Goal: Information Seeking & Learning: Learn about a topic

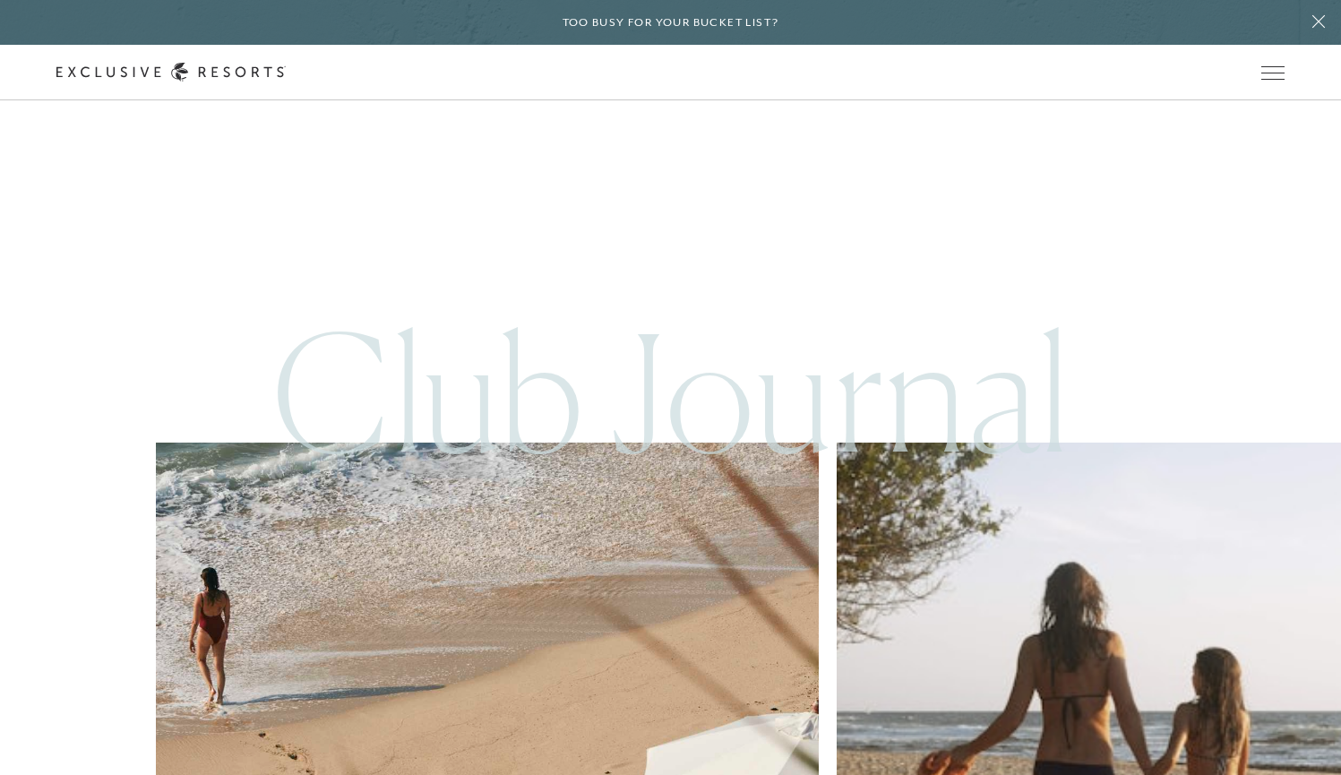
scroll to position [8091, 0]
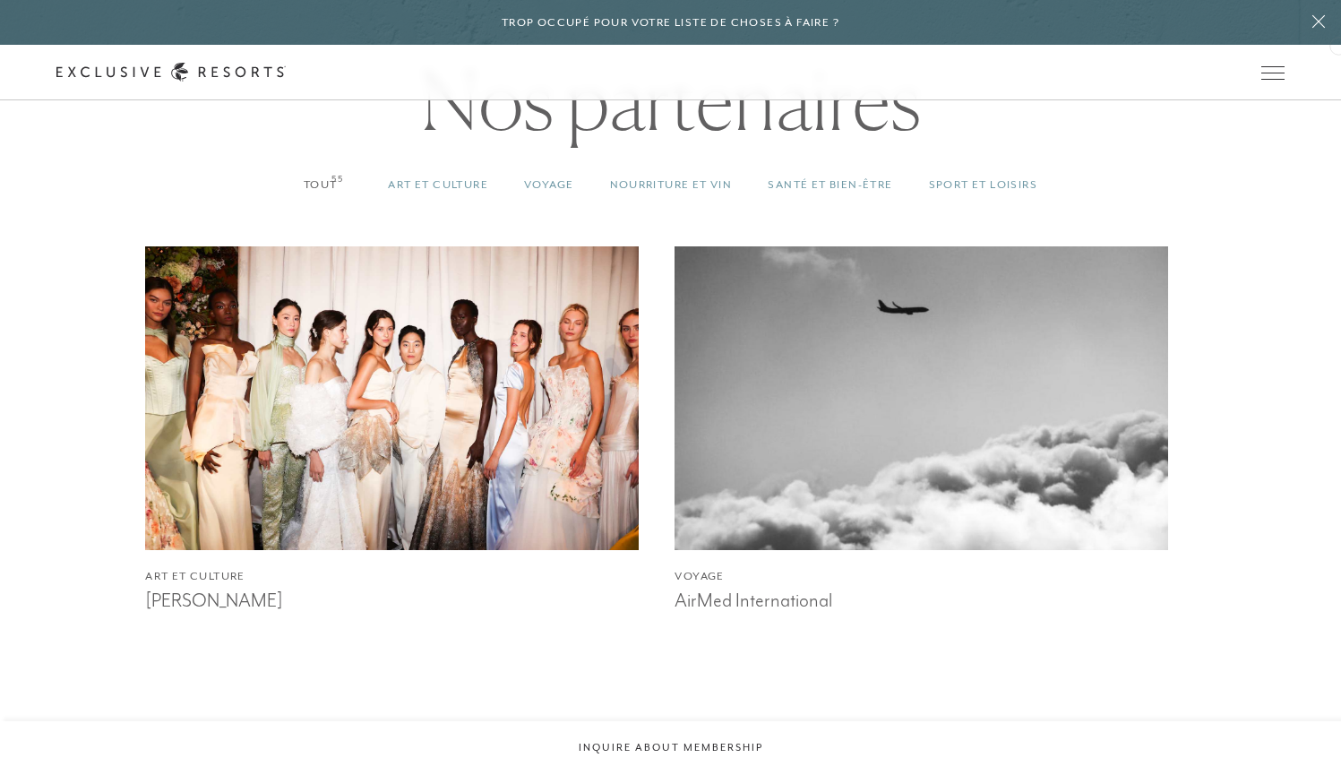
scroll to position [1637, 0]
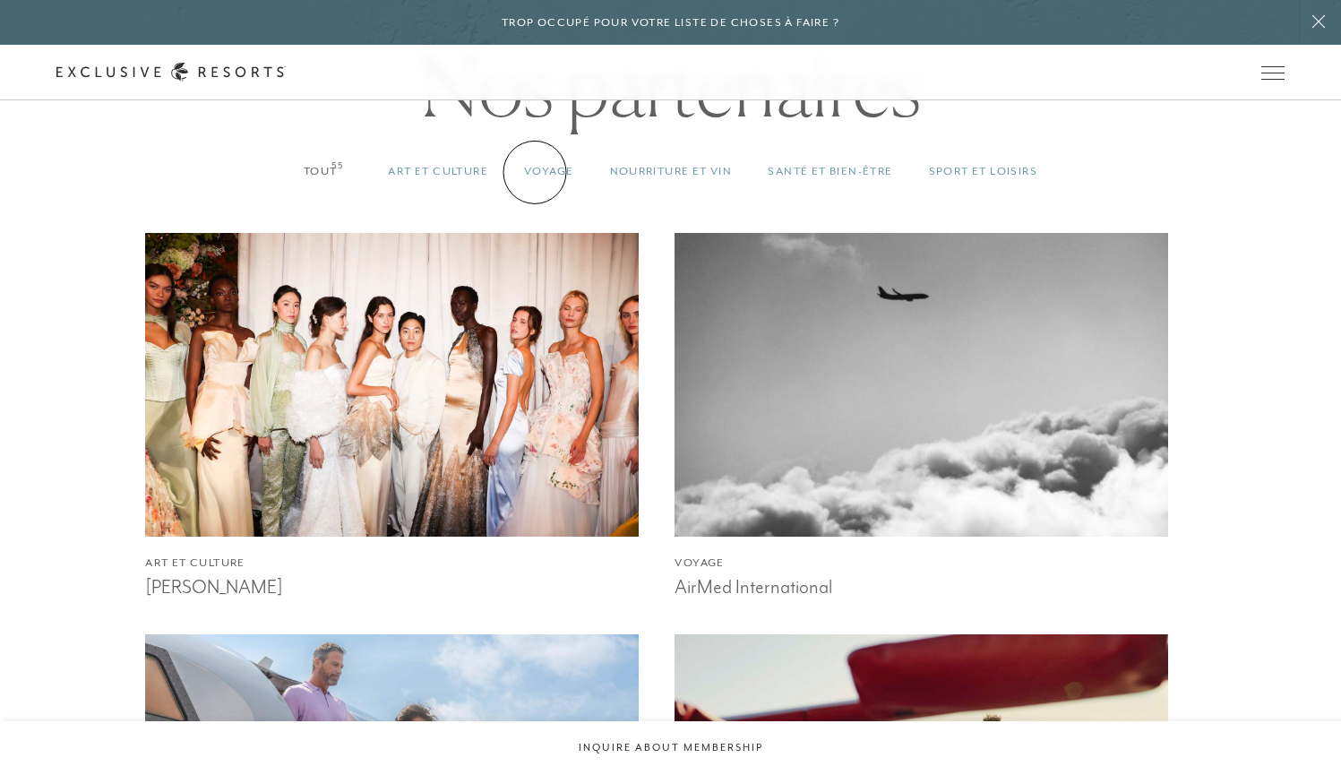
click at [535, 172] on link "VOYAGE 55" at bounding box center [548, 171] width 85 height 53
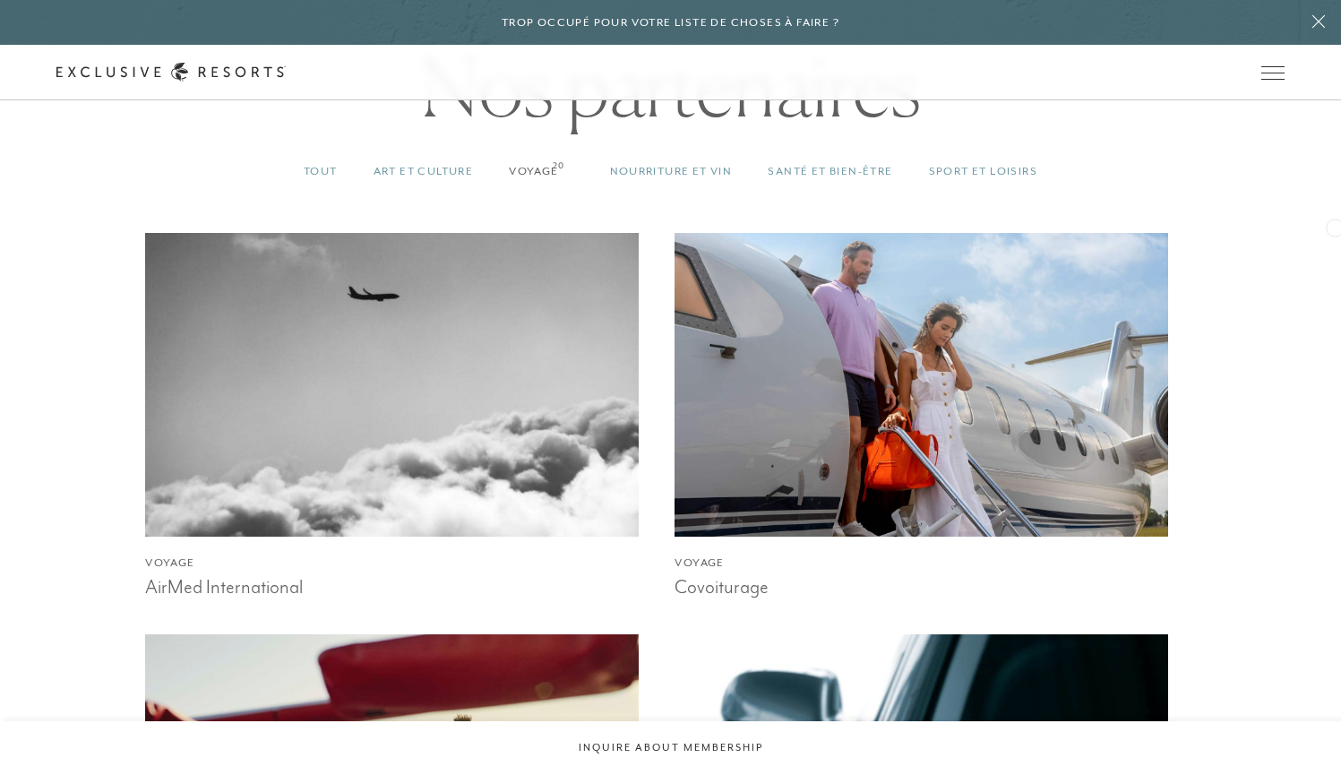
scroll to position [1775, 0]
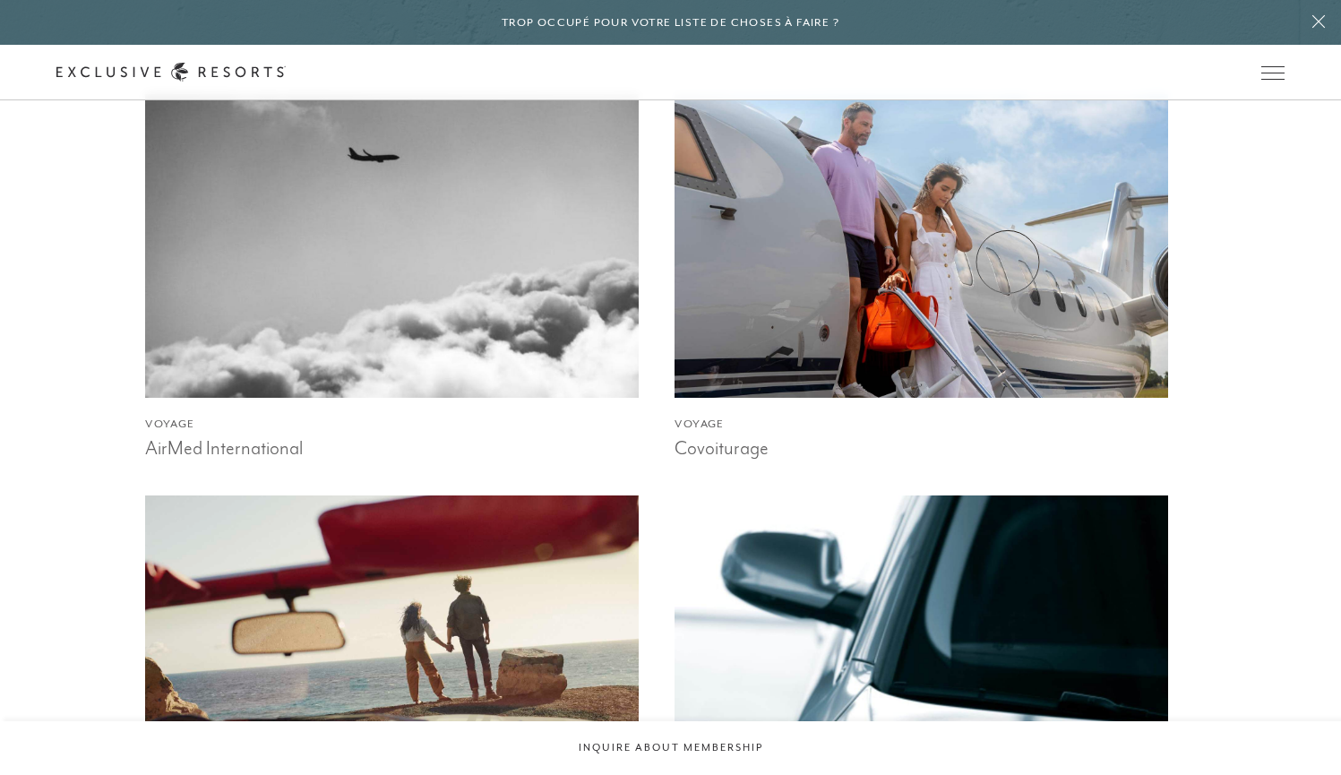
click at [1008, 262] on img at bounding box center [921, 246] width 543 height 334
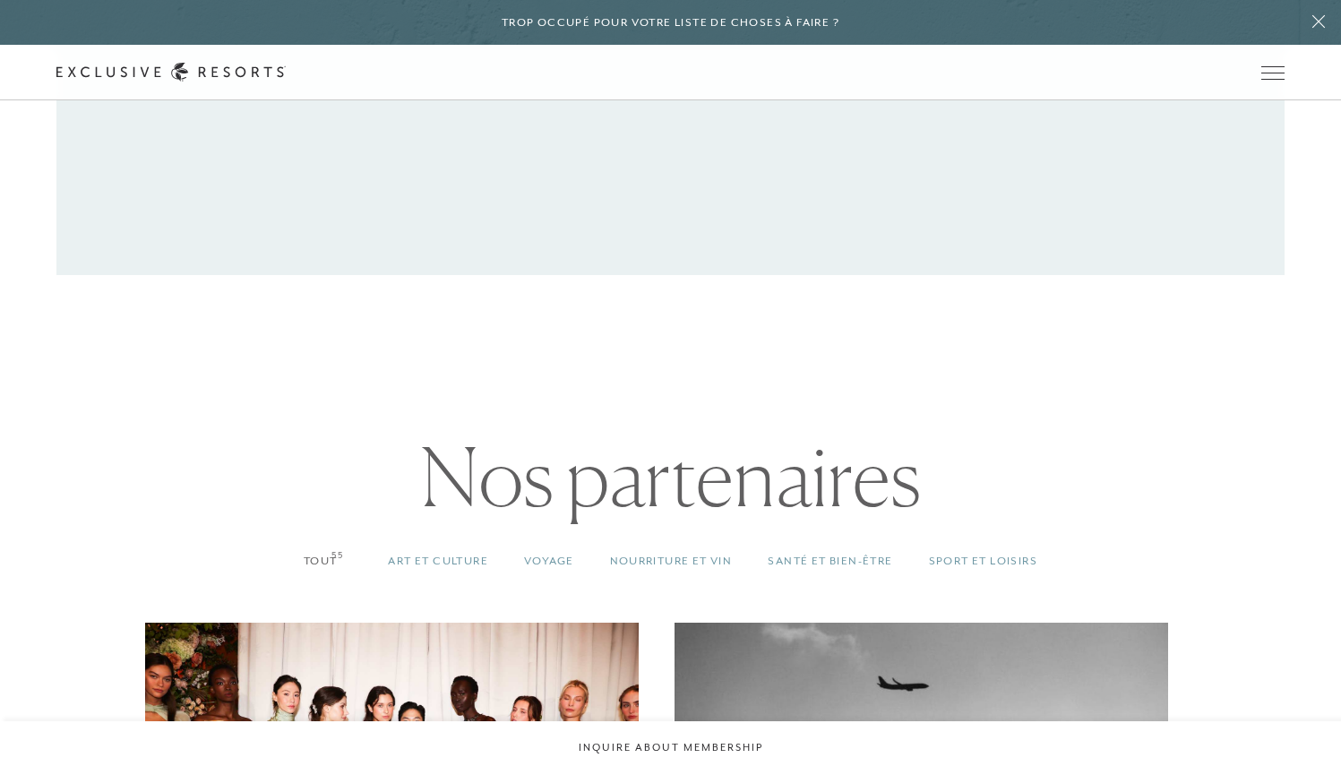
scroll to position [1254, 0]
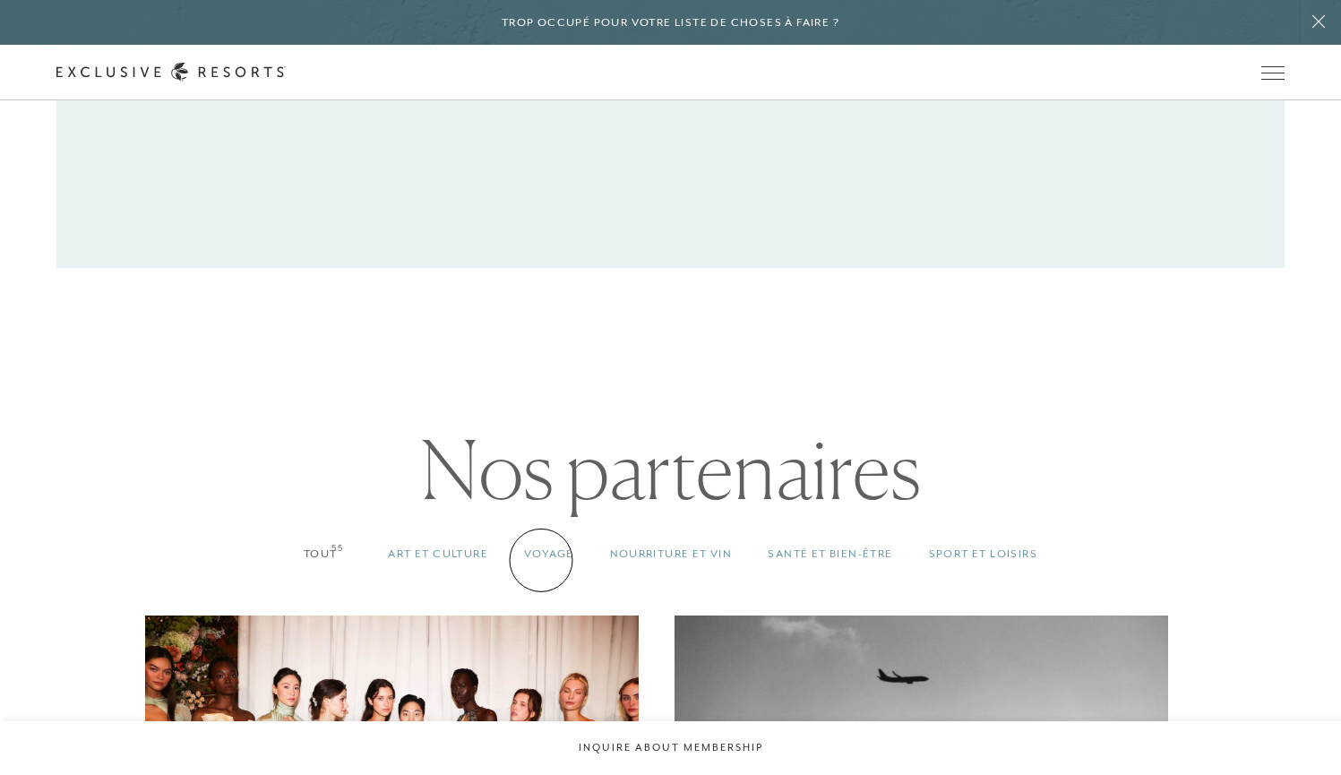
click at [541, 560] on link "VOYAGE 55" at bounding box center [548, 554] width 85 height 53
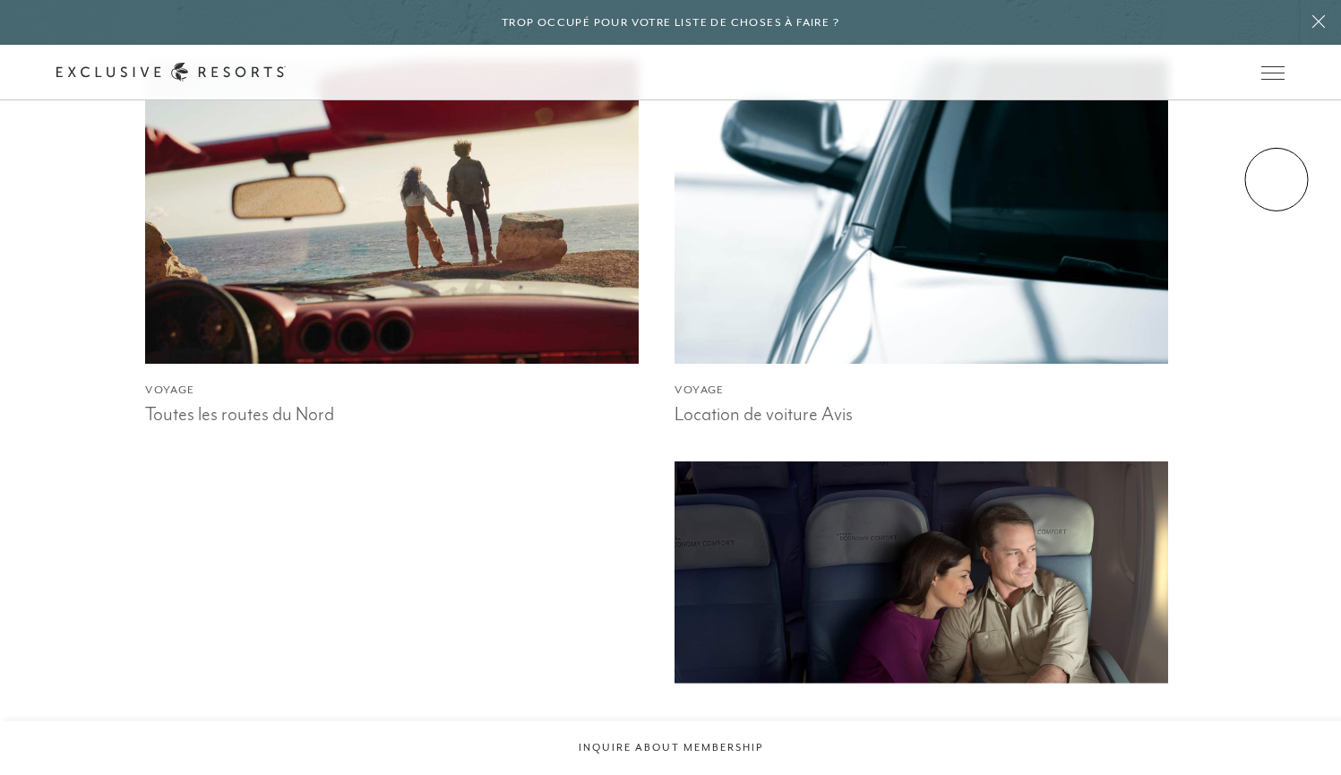
scroll to position [2218, 0]
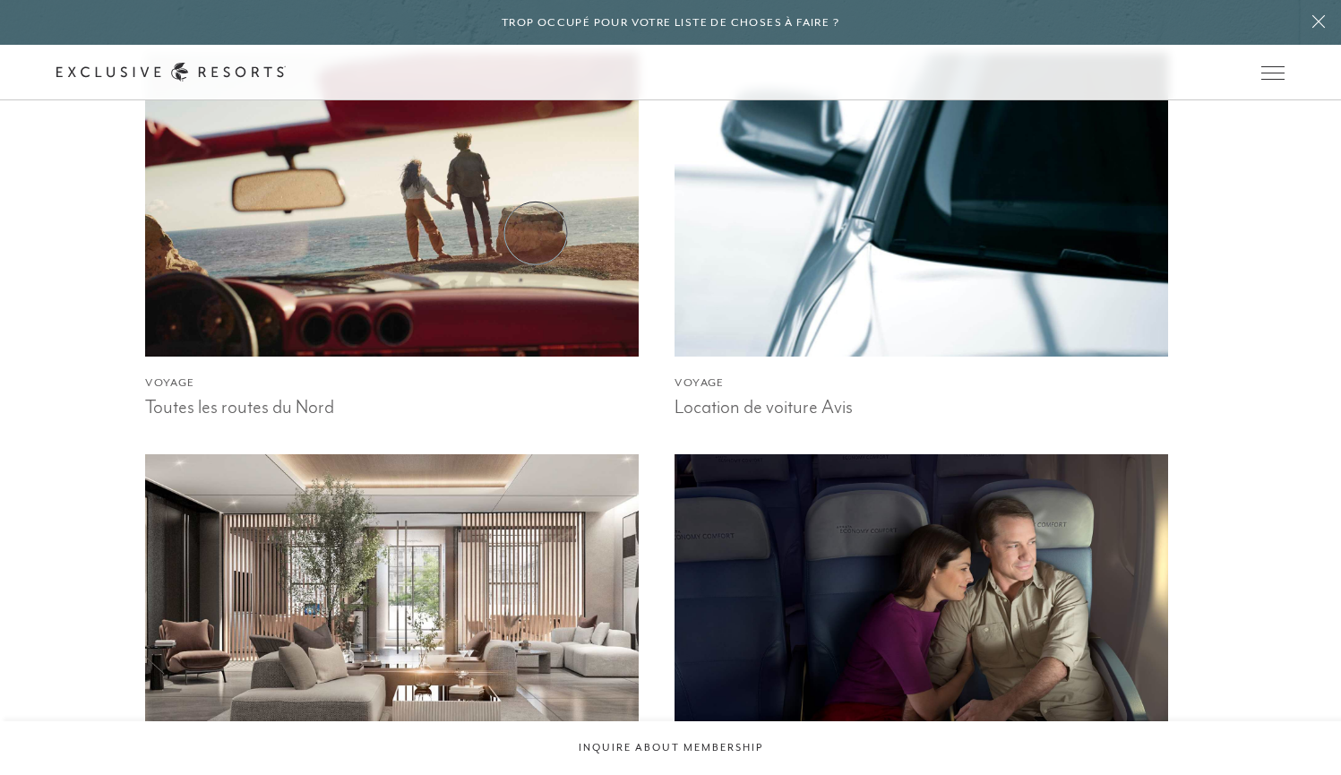
click at [536, 233] on img at bounding box center [392, 205] width 543 height 334
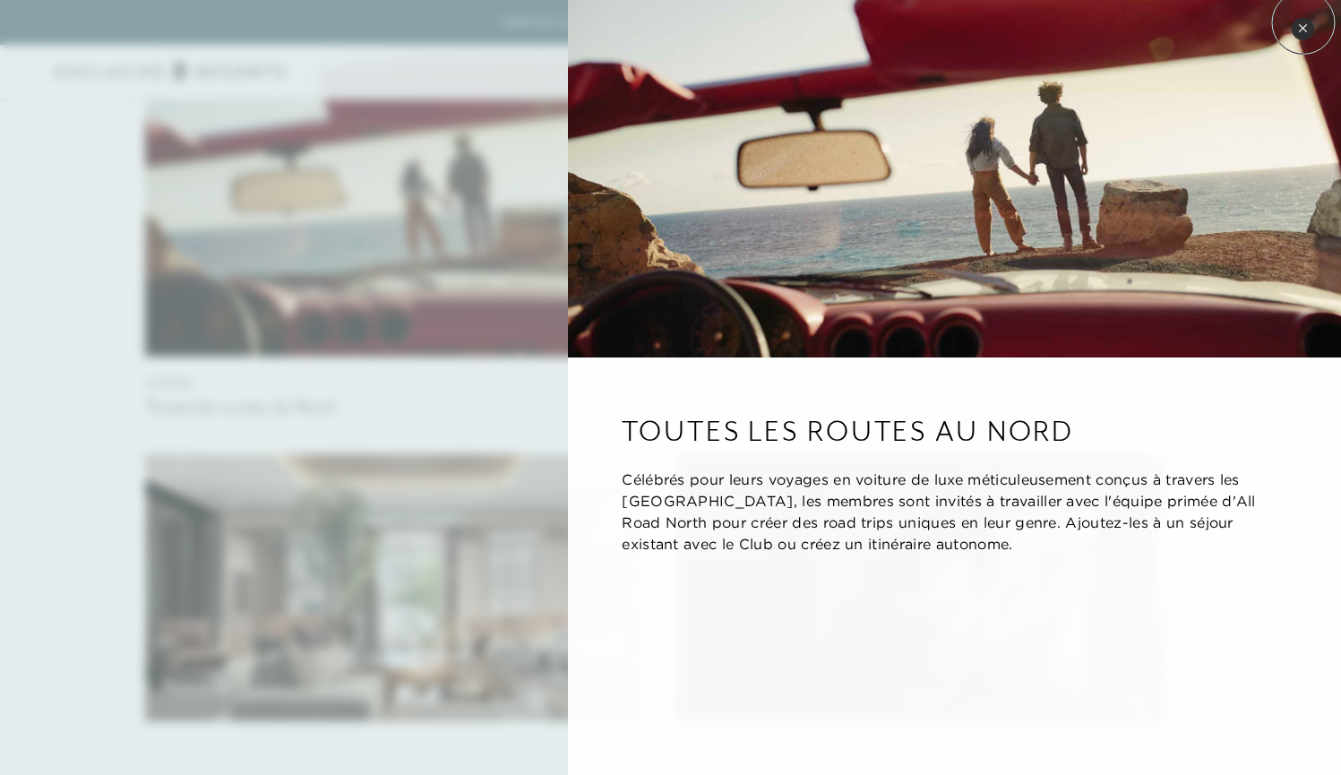
click at [1303, 22] on button "Fermer l'aperçu rapide" at bounding box center [1303, 29] width 22 height 22
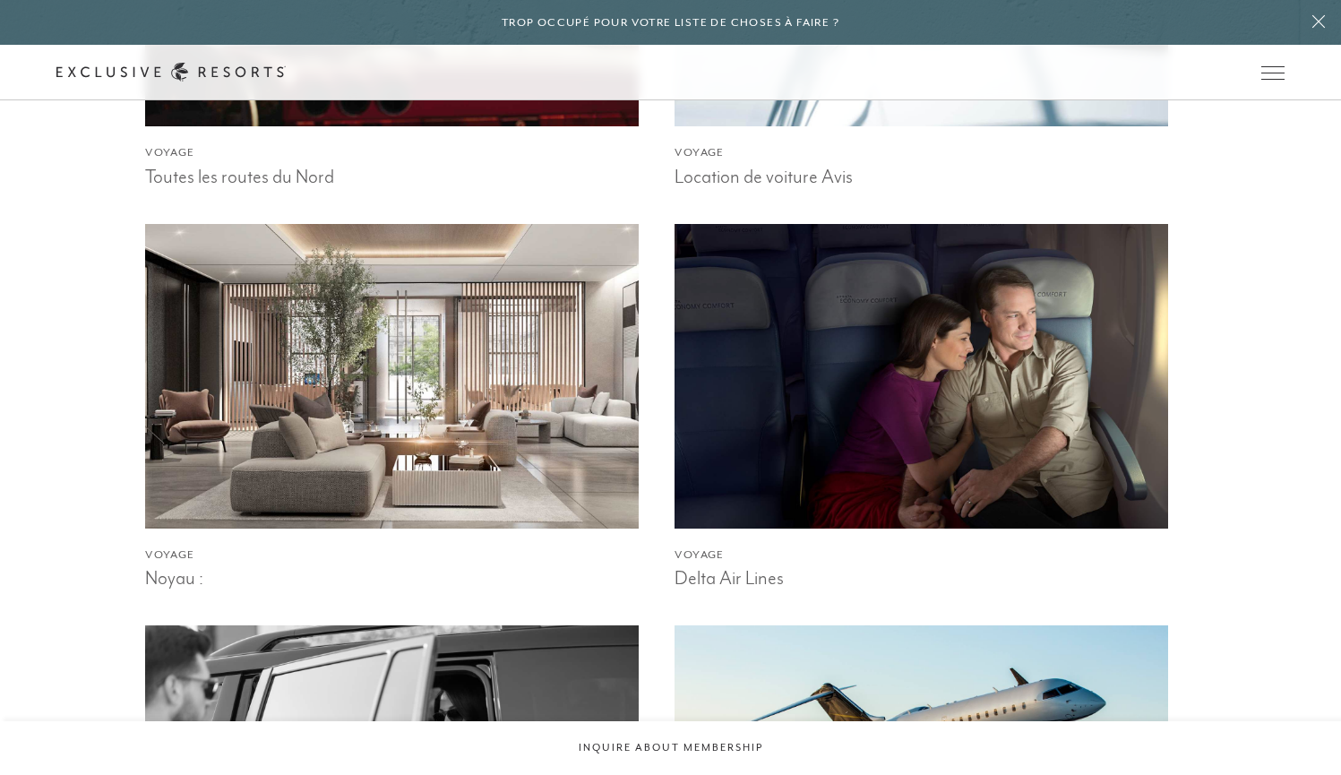
scroll to position [2488, 0]
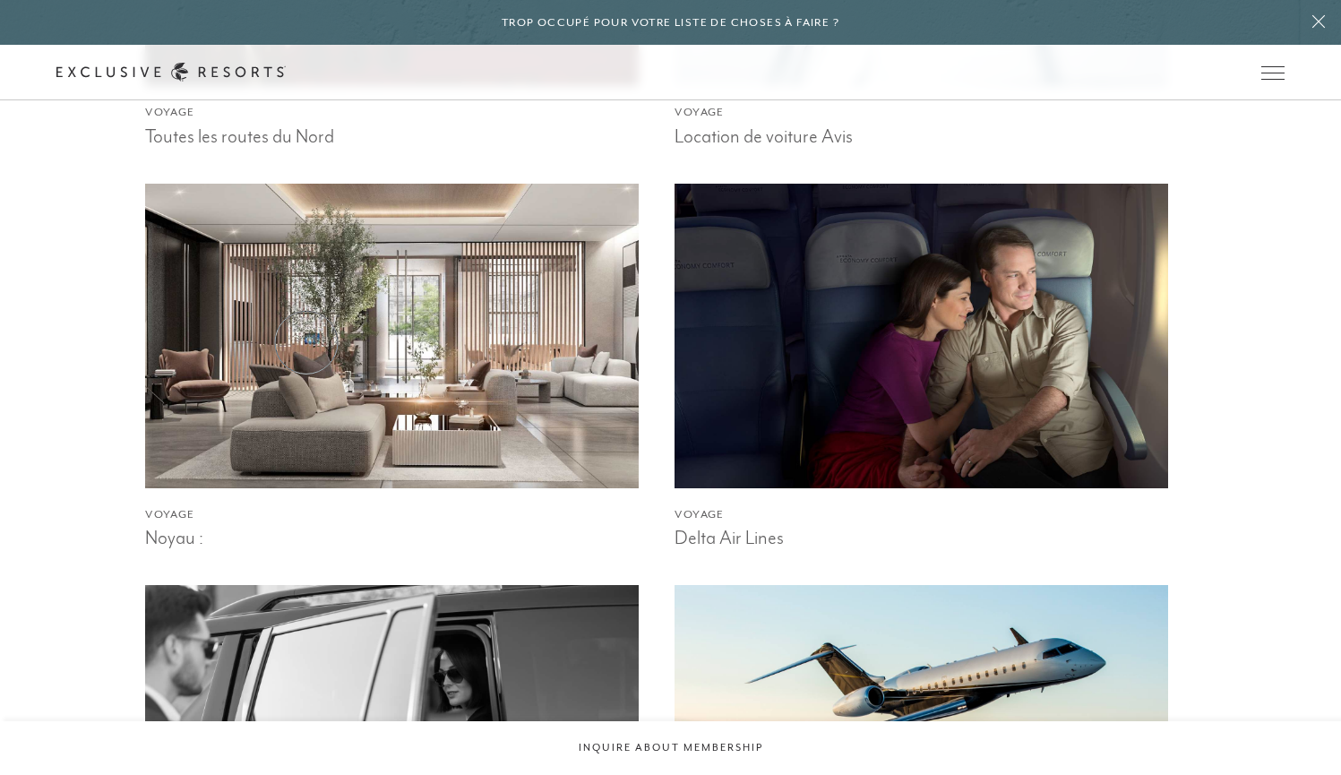
click at [306, 342] on img at bounding box center [392, 336] width 543 height 334
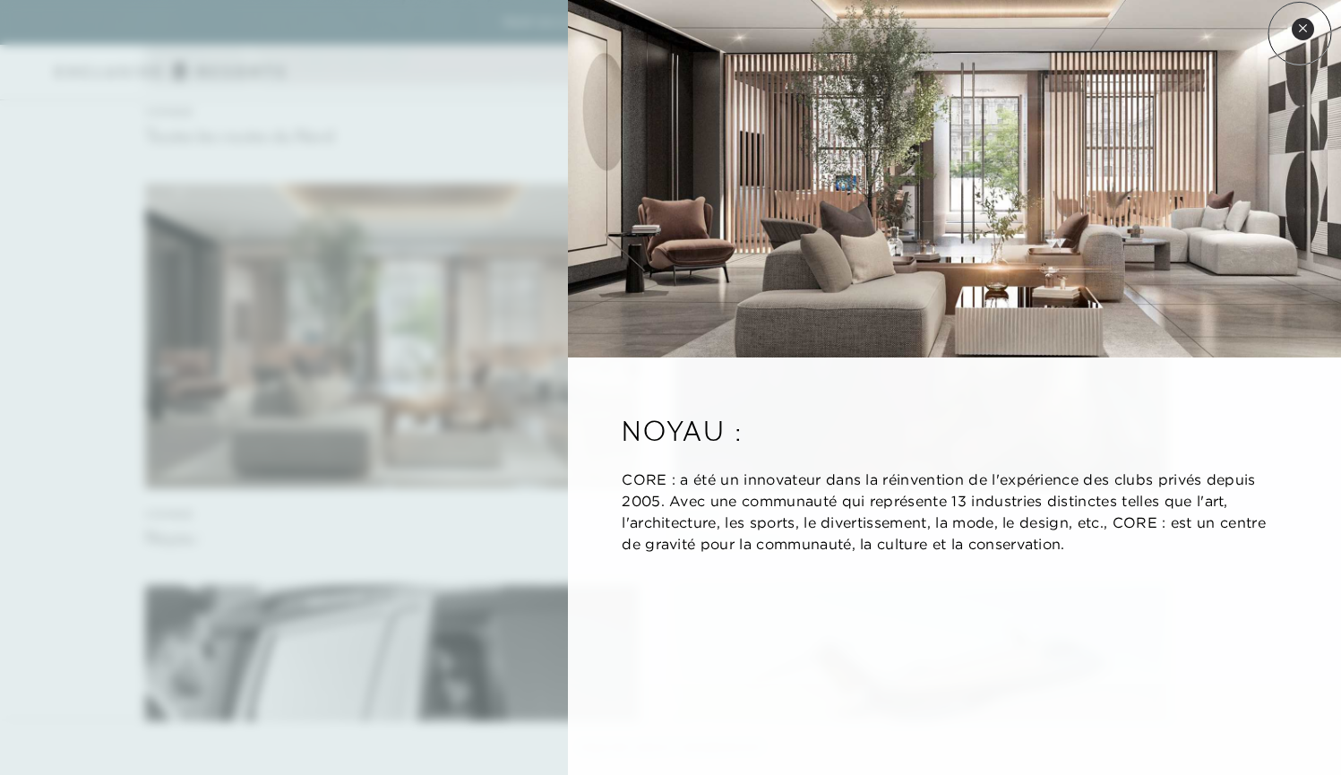
click at [1300, 33] on button "Fermer l'aperçu rapide" at bounding box center [1303, 29] width 22 height 22
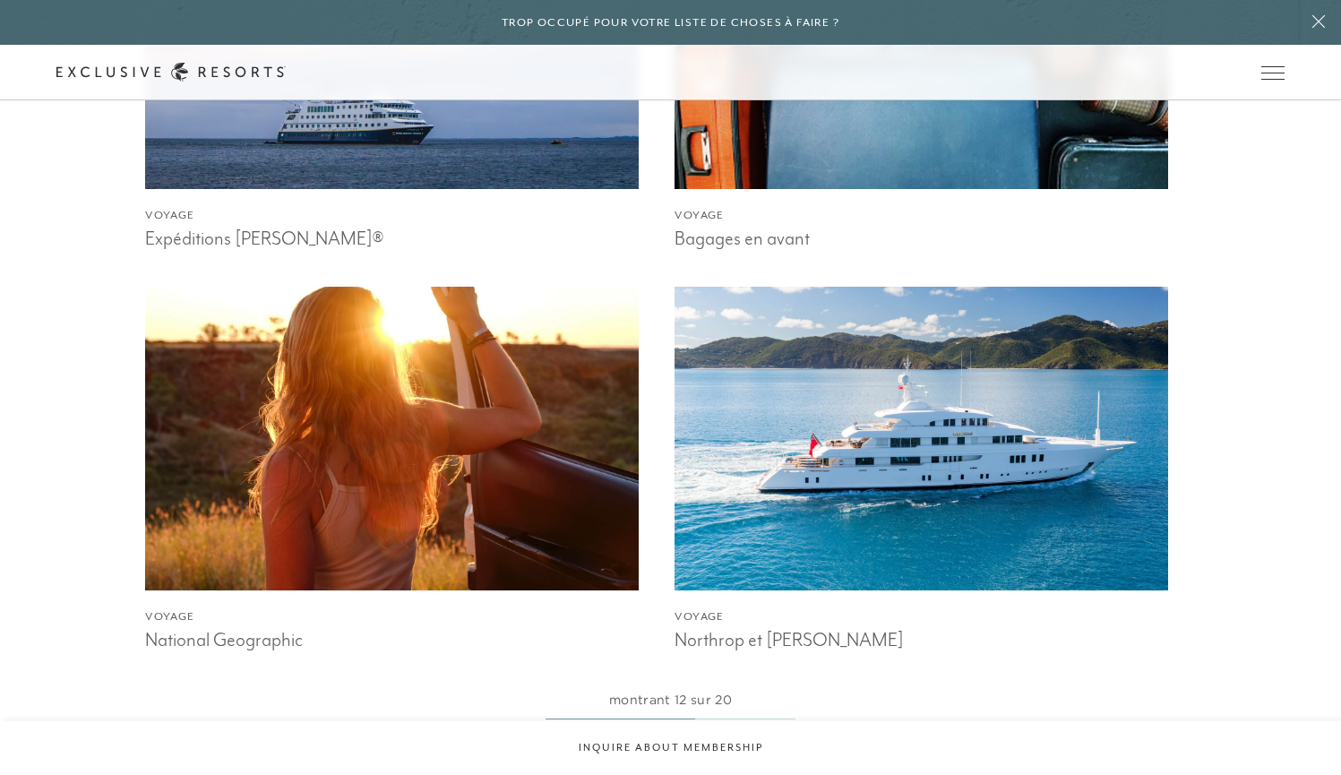
scroll to position [3610, 0]
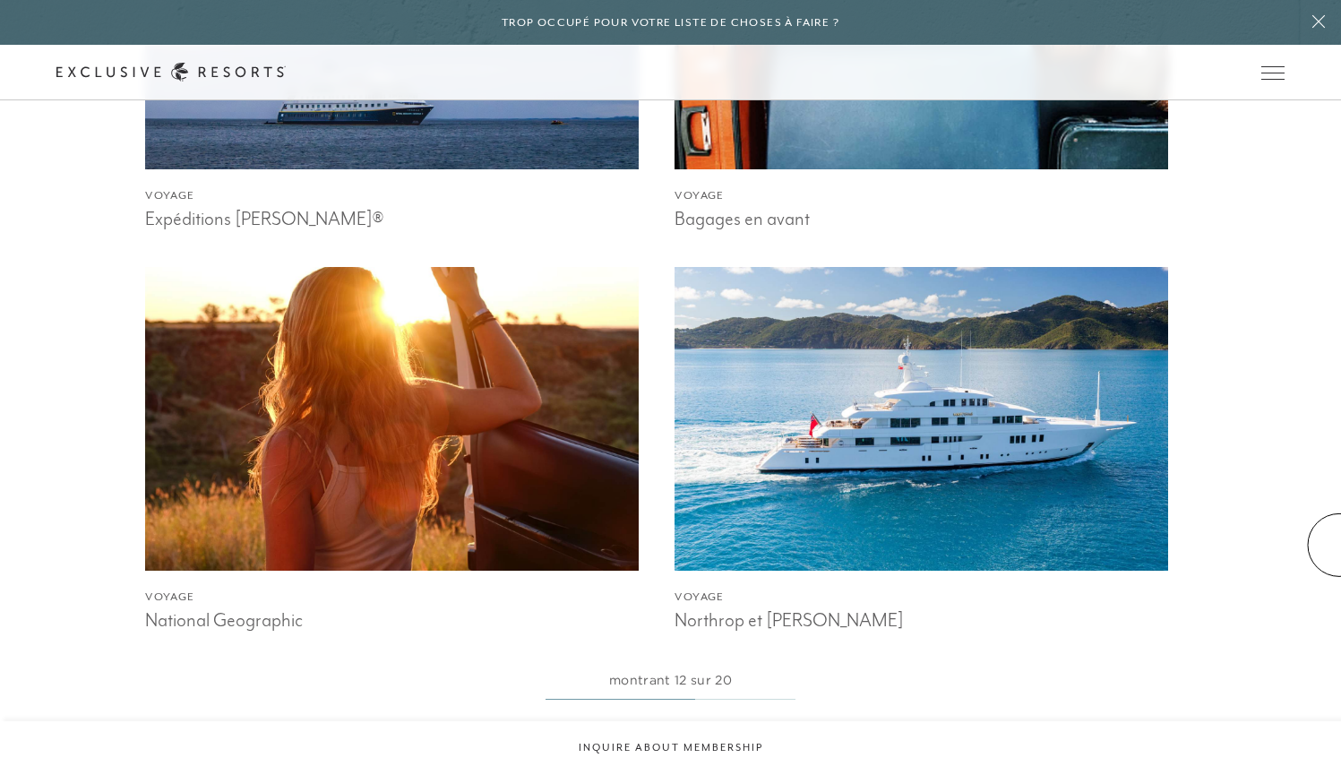
drag, startPoint x: 1339, startPoint y: 521, endPoint x: 1294, endPoint y: 569, distance: 65.3
click at [725, 754] on link "VOIR PLUS DE PARTENAIRES VIP" at bounding box center [670, 752] width 236 height 34
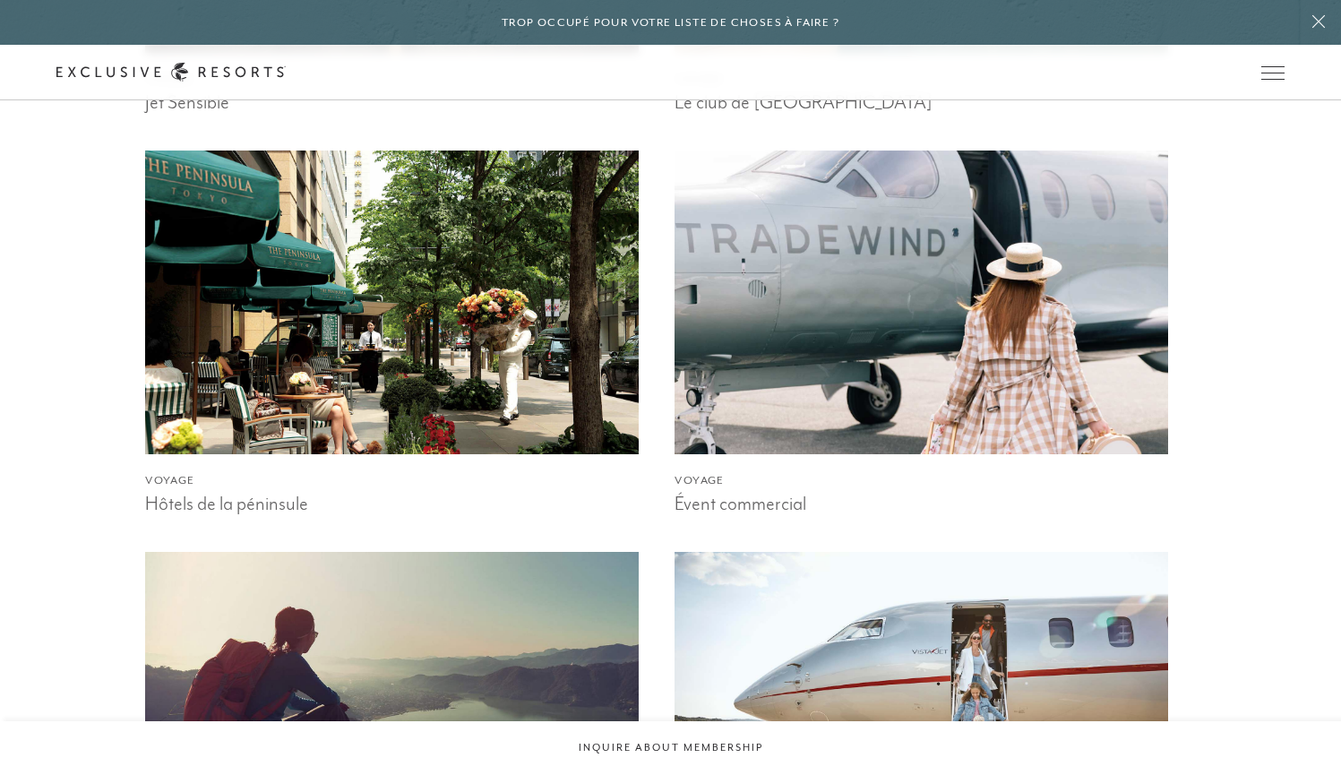
scroll to position [4939, 0]
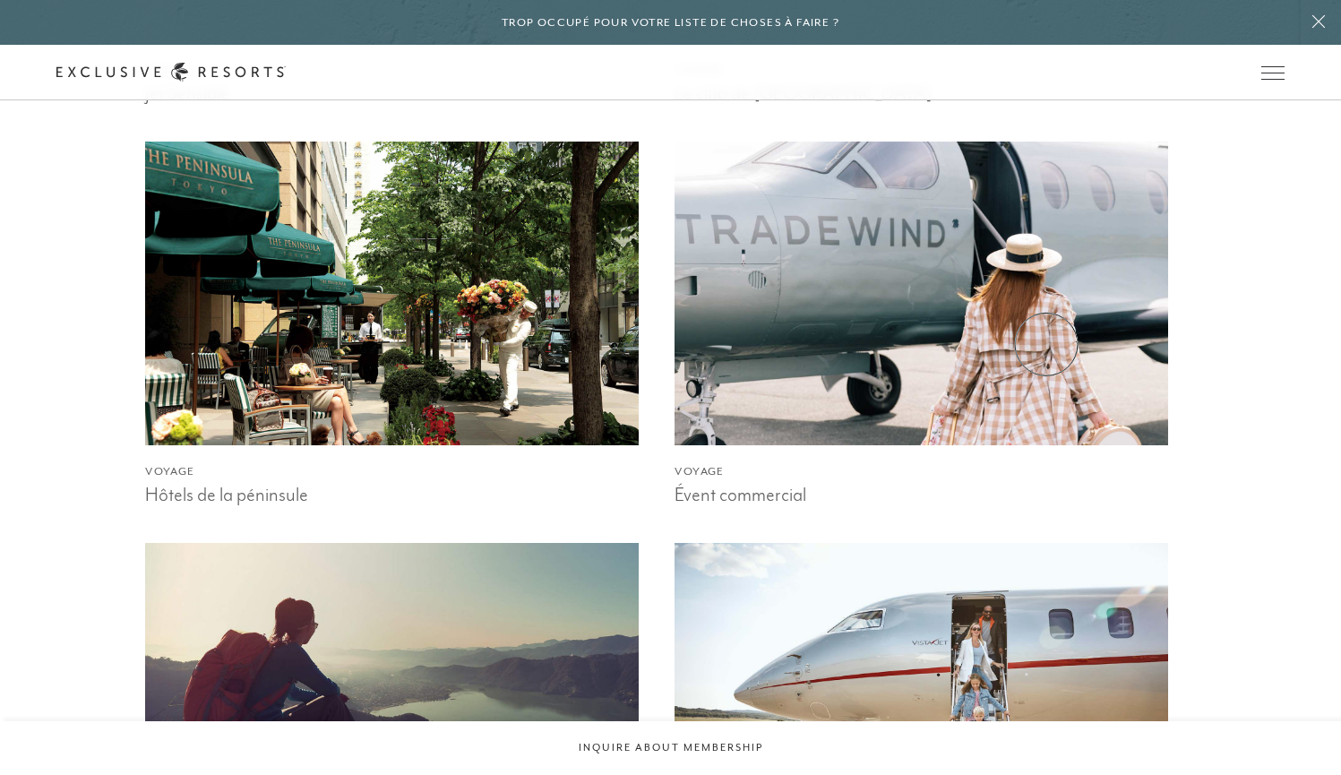
click at [1046, 344] on img at bounding box center [921, 293] width 543 height 334
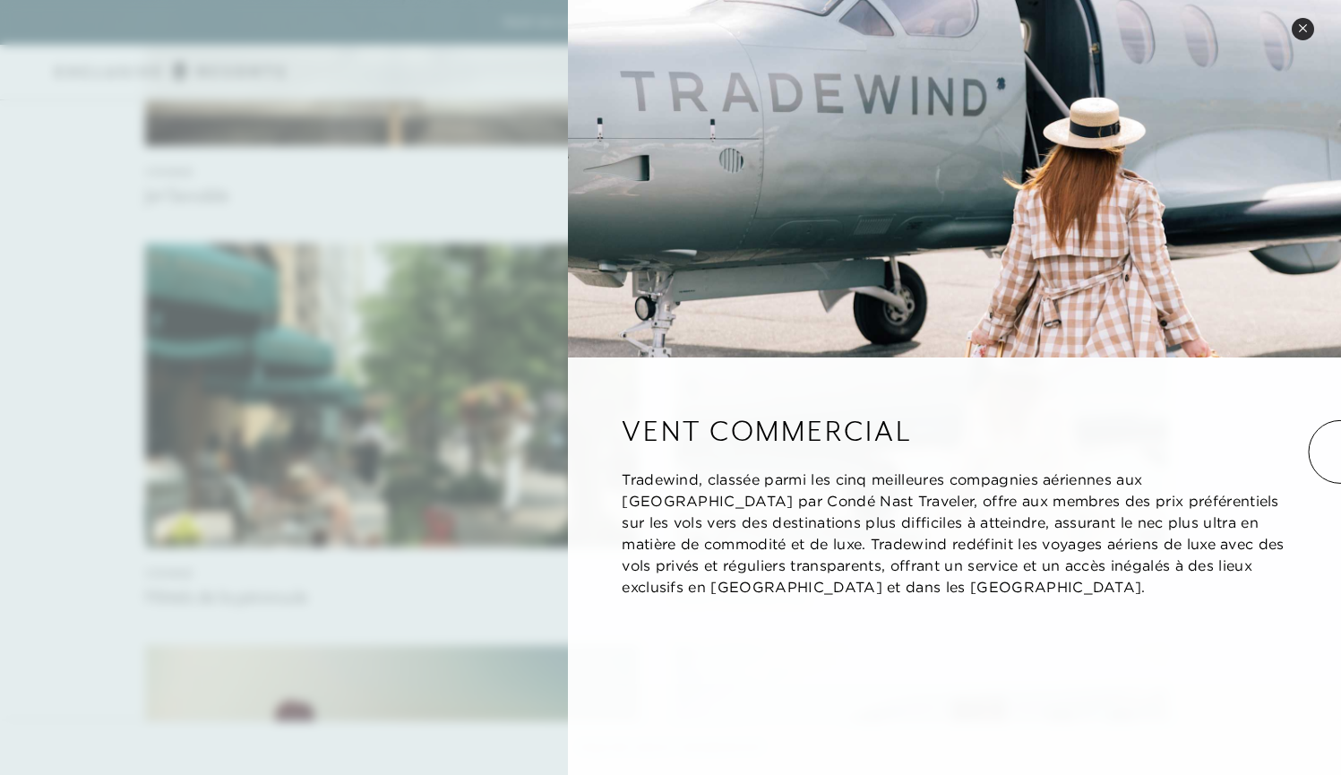
scroll to position [4846, 0]
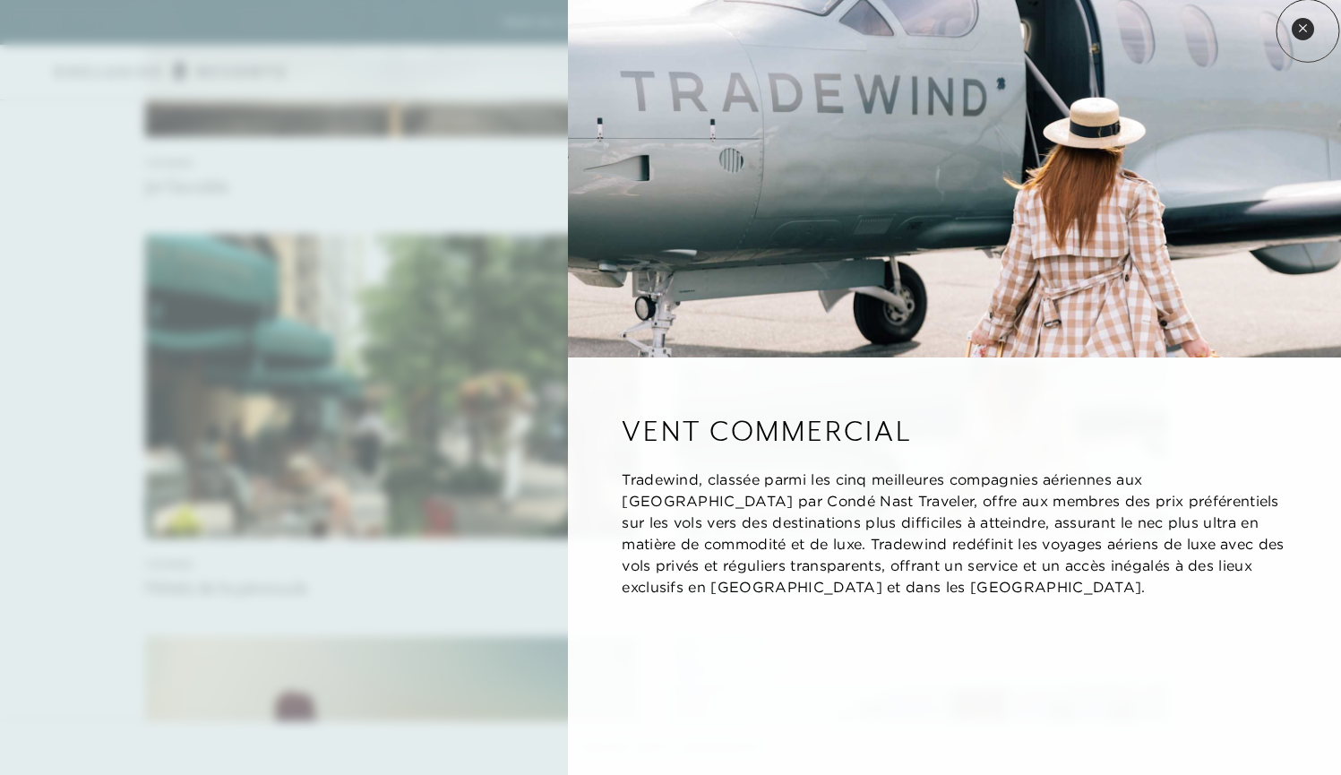
click at [1308, 30] on button "Fermer l'aperçu rapide" at bounding box center [1303, 29] width 22 height 22
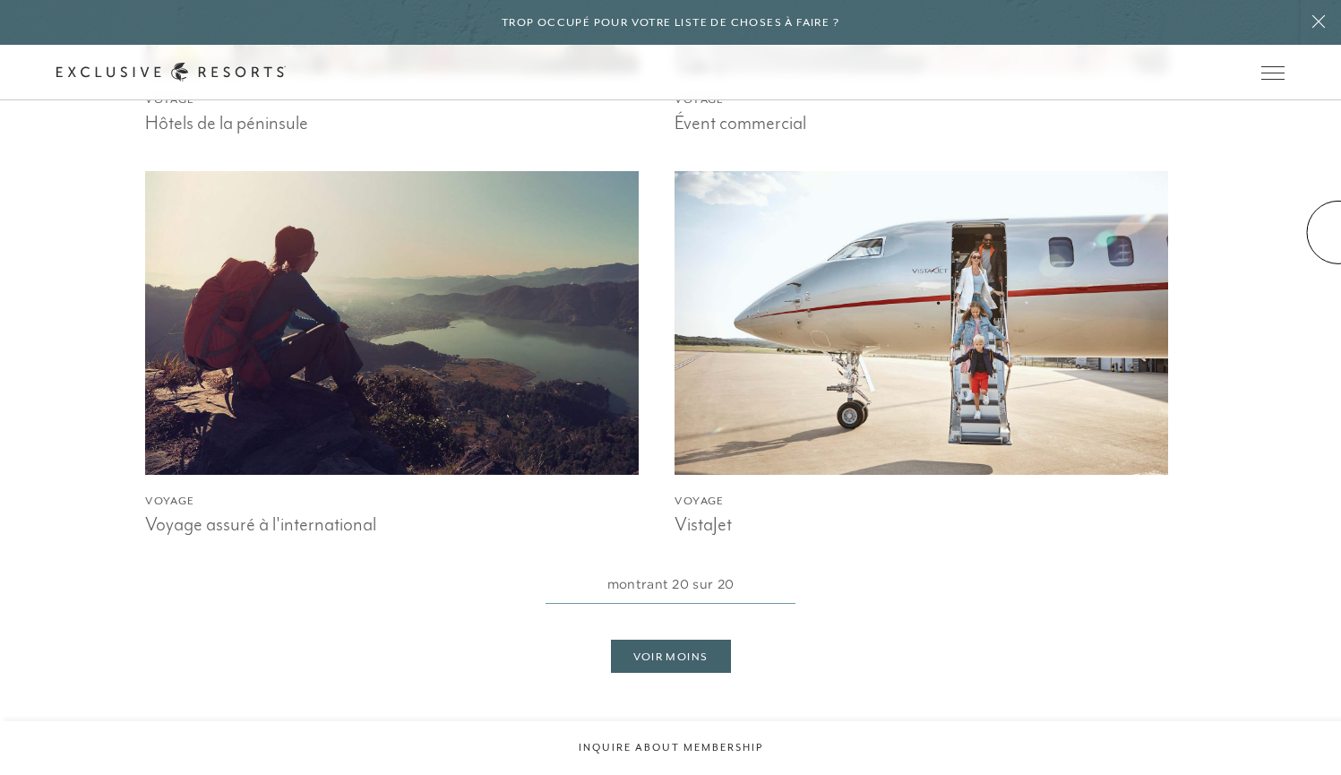
scroll to position [5328, 0]
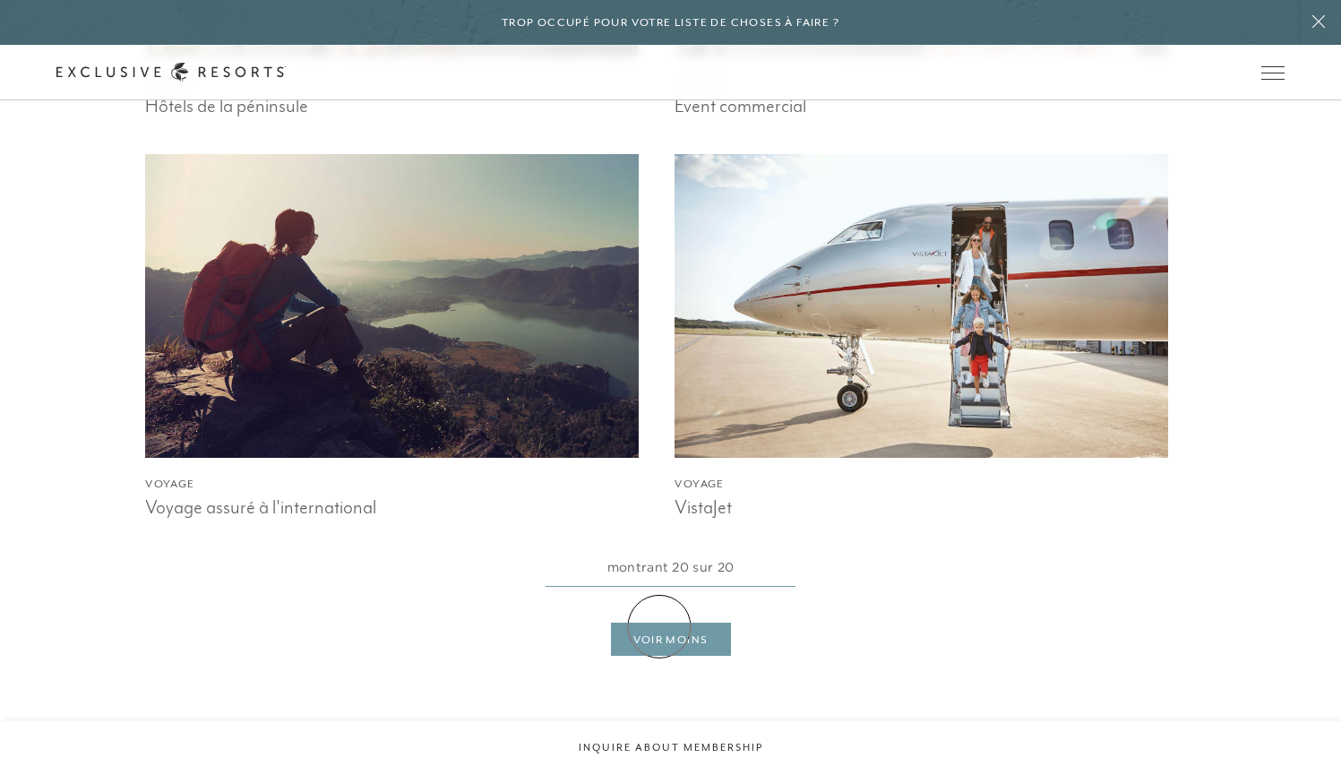
click at [659, 626] on link "VOIR MOINS" at bounding box center [671, 640] width 120 height 34
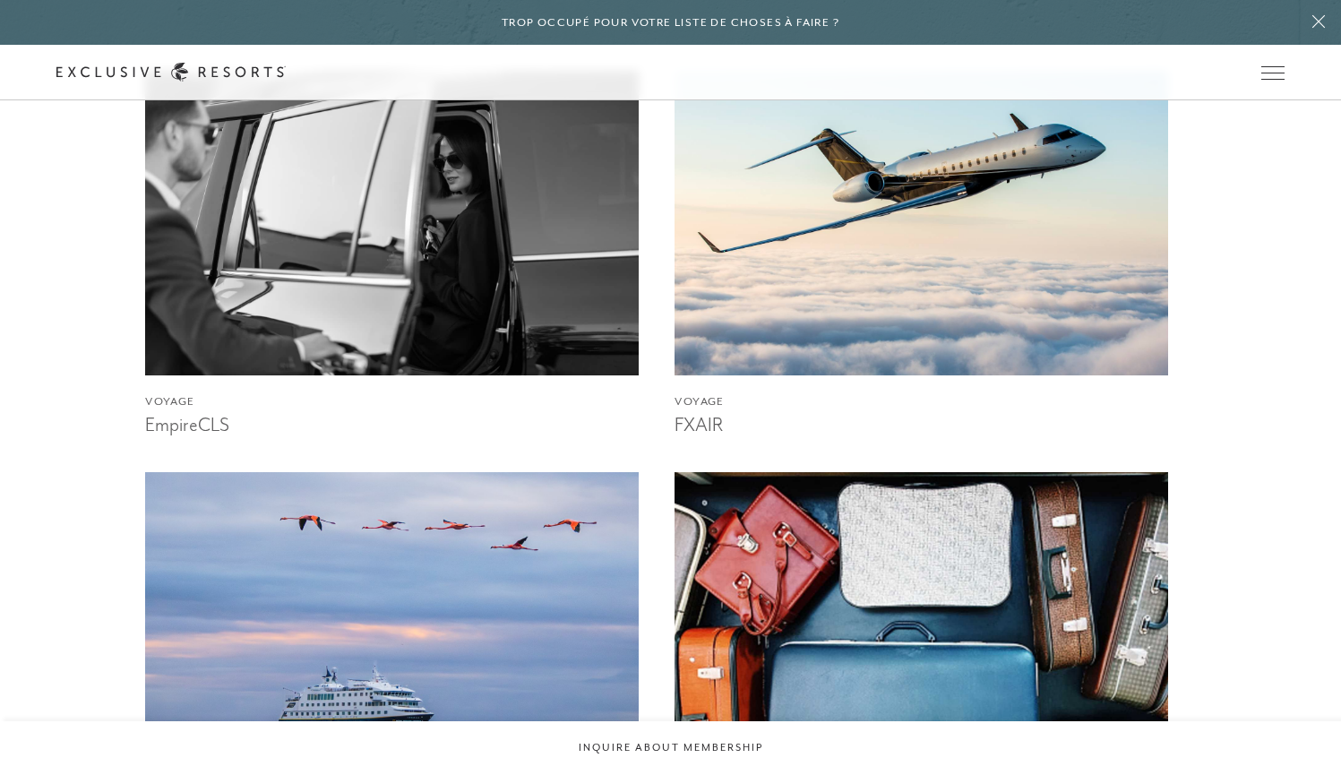
scroll to position [2857, 0]
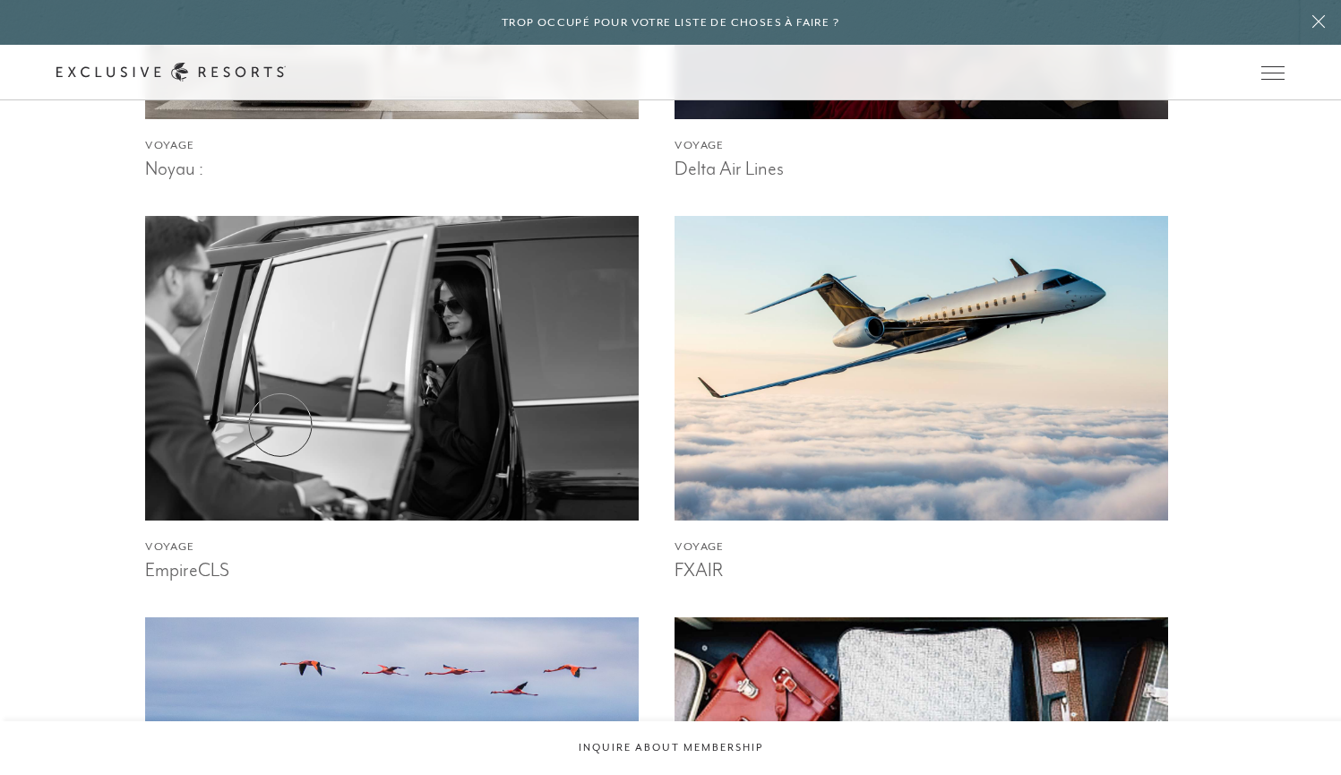
click at [280, 425] on img at bounding box center [392, 369] width 543 height 334
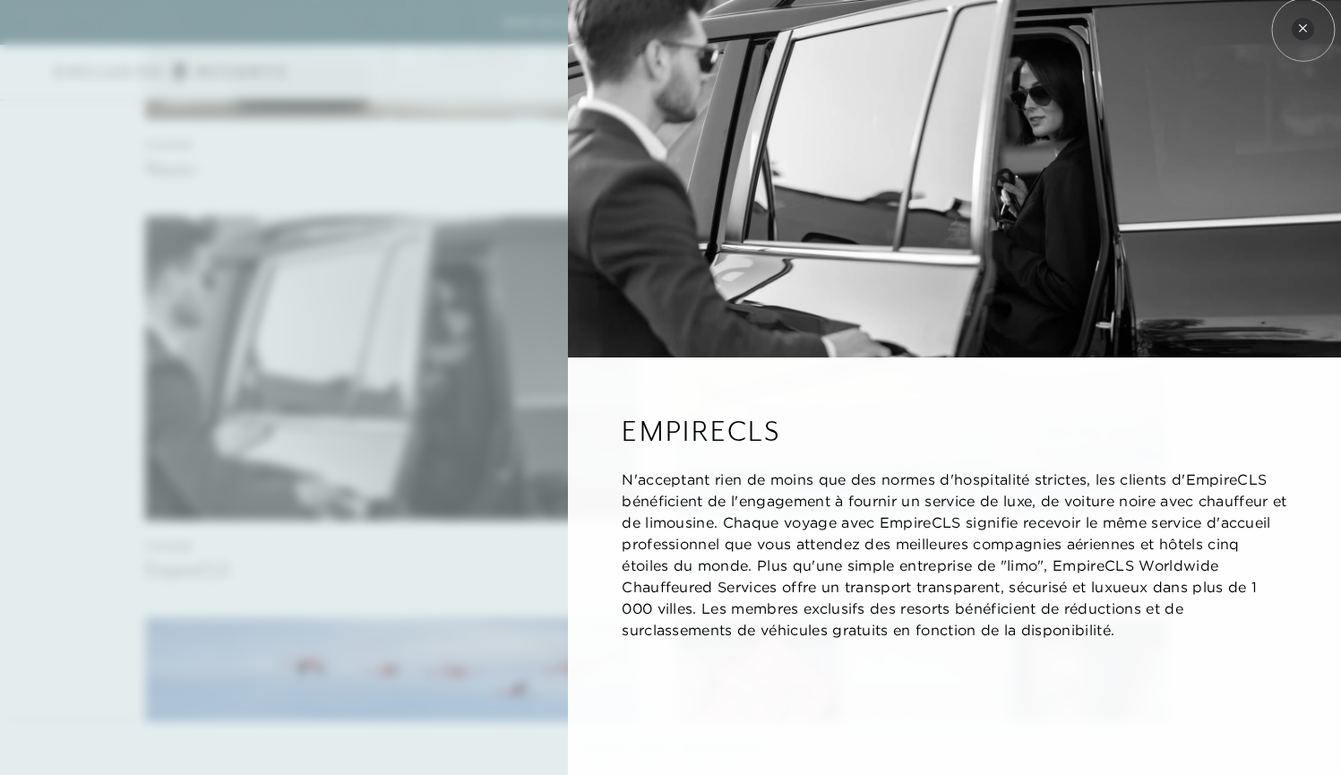
click at [1303, 30] on icon at bounding box center [1303, 28] width 10 height 10
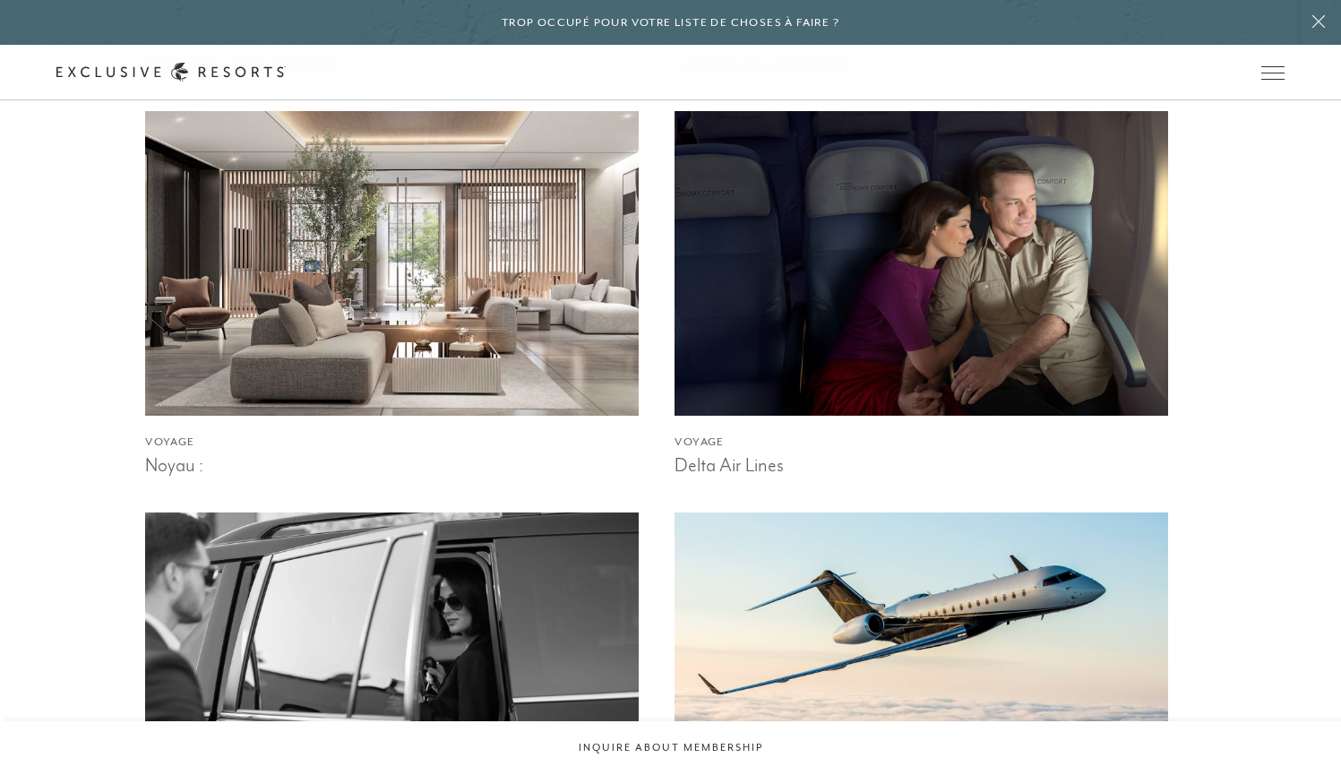
scroll to position [2521, 0]
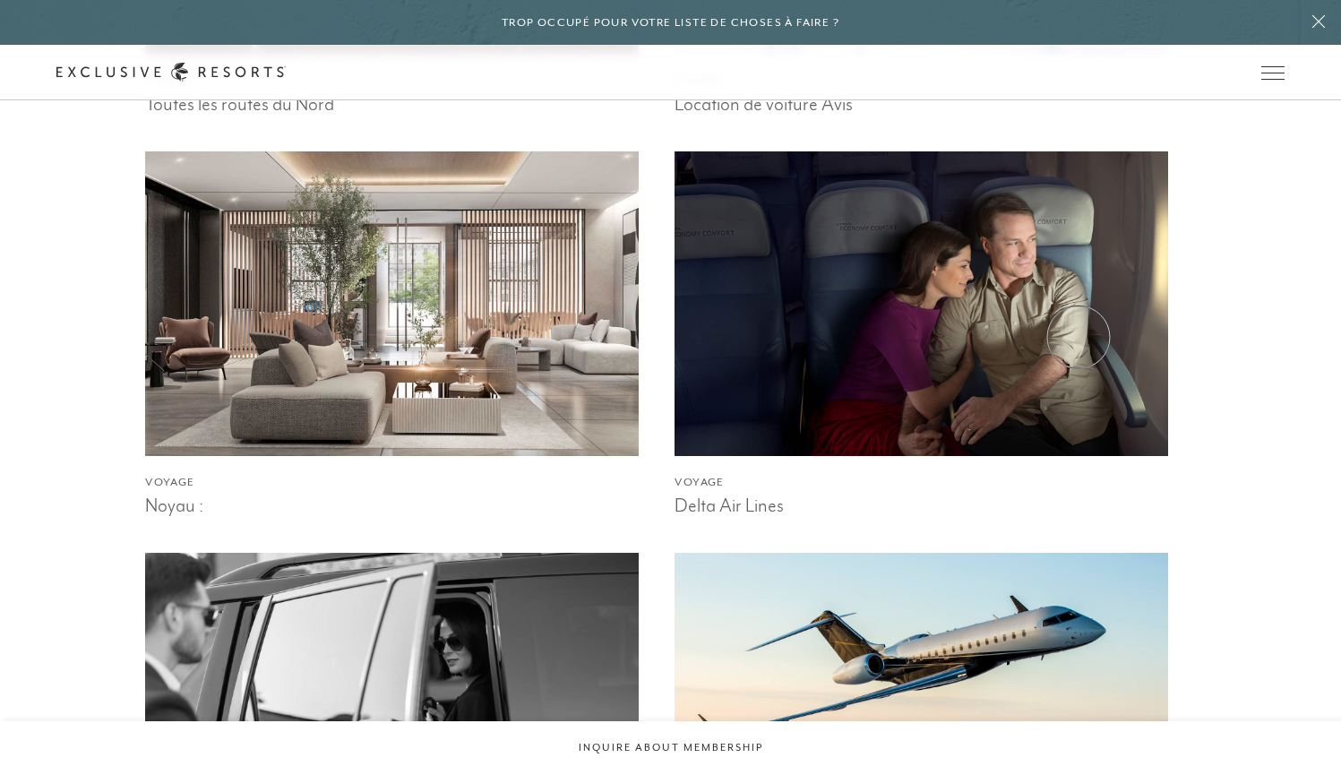
click at [1079, 337] on img at bounding box center [921, 304] width 543 height 334
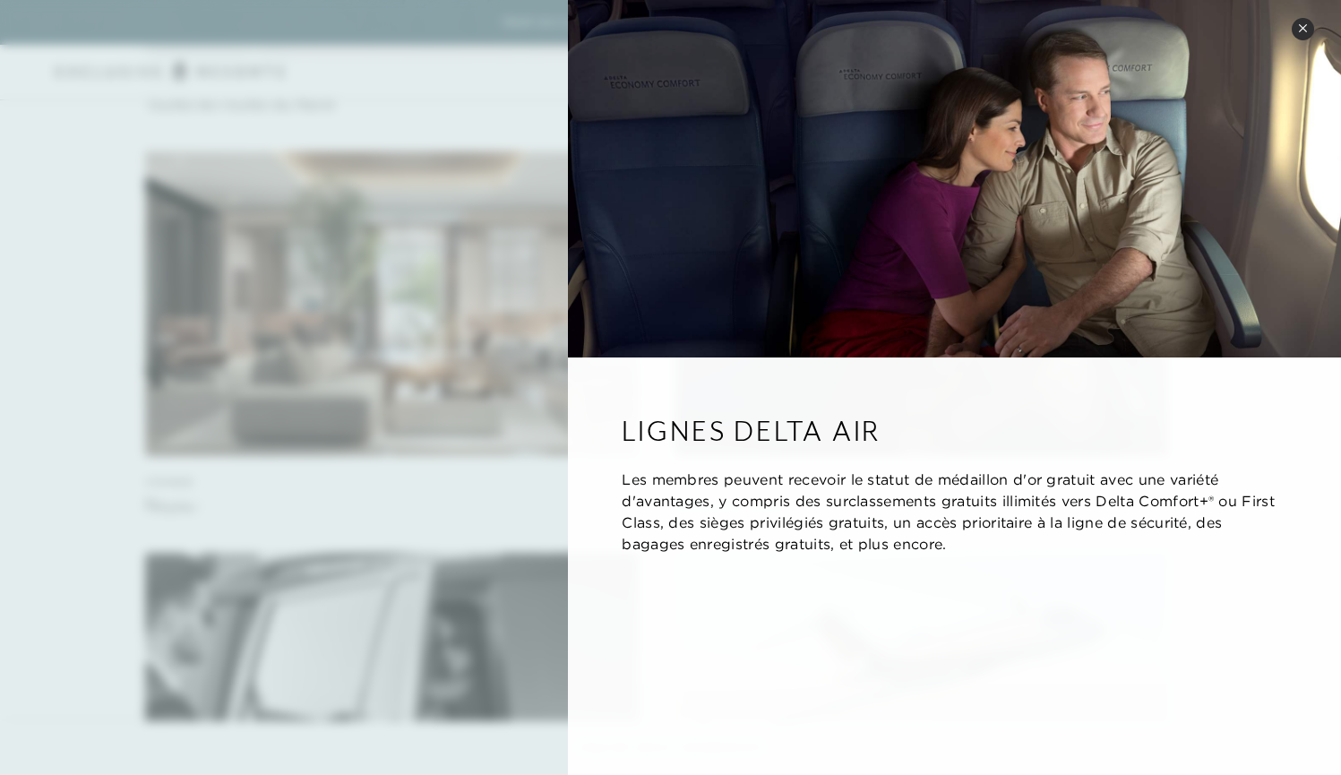
click at [1302, 27] on icon at bounding box center [1302, 27] width 7 height 7
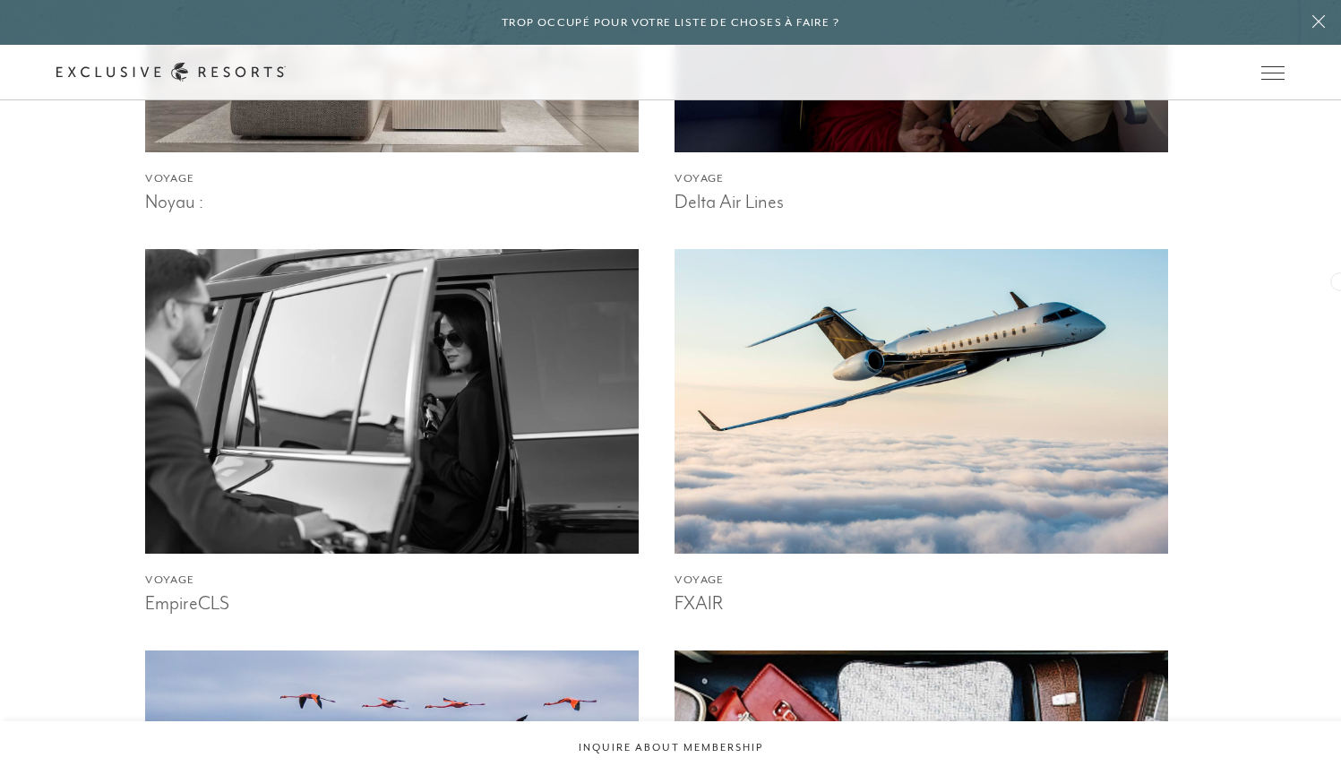
scroll to position [2884, 0]
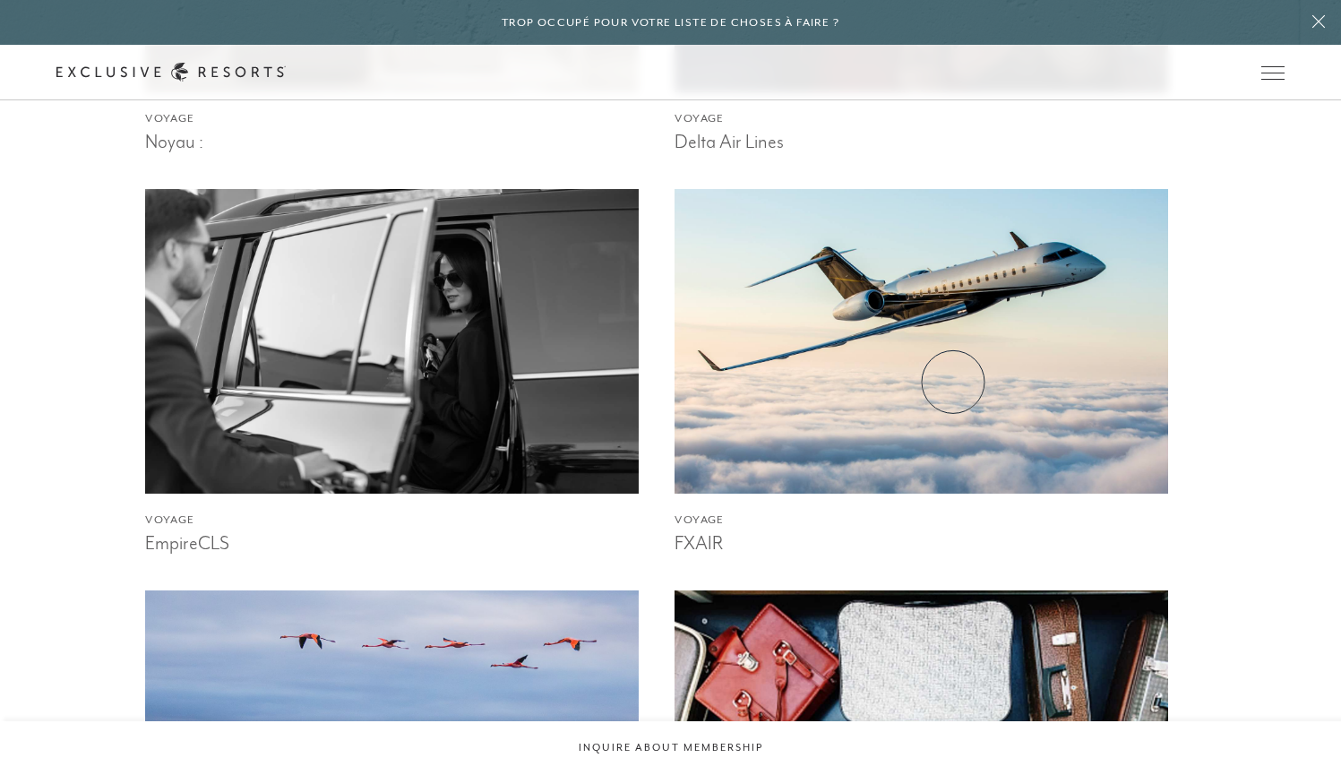
click at [953, 382] on img at bounding box center [921, 342] width 543 height 334
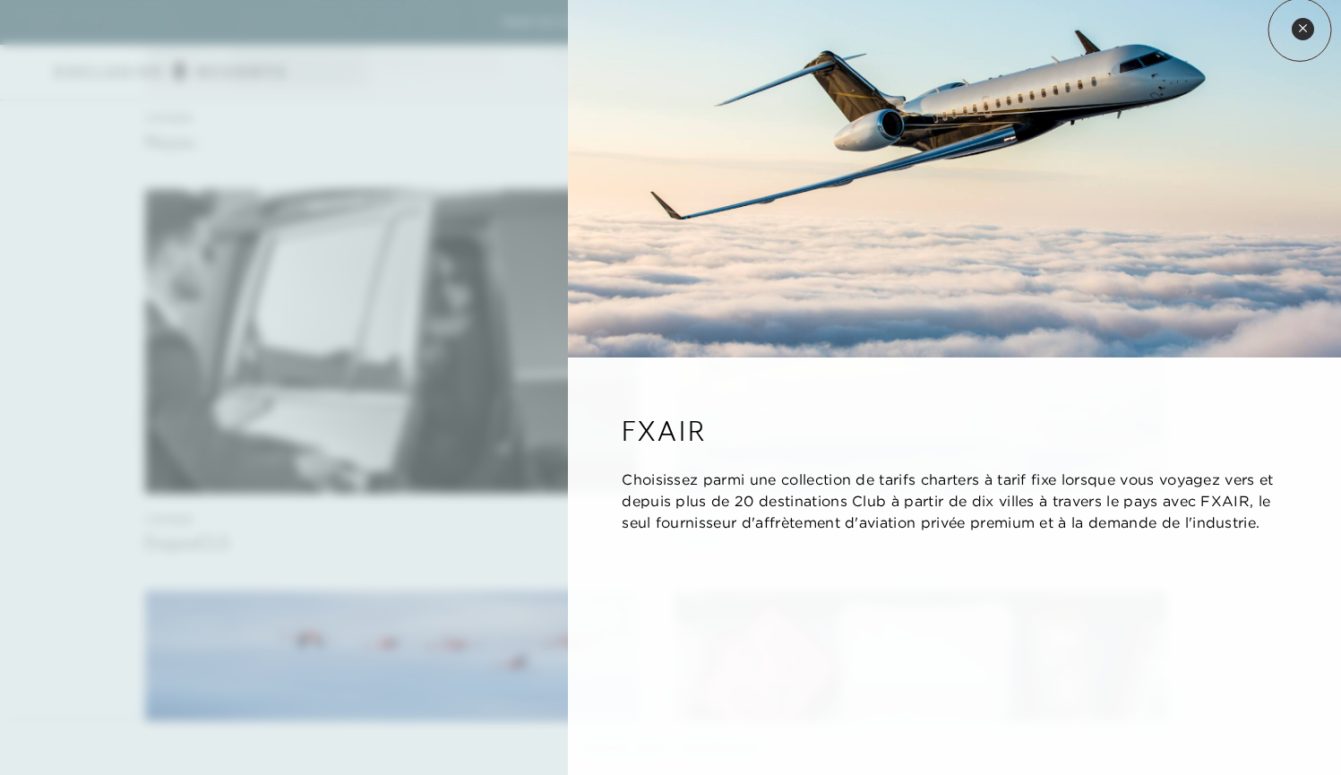
click at [1300, 30] on icon at bounding box center [1303, 28] width 10 height 10
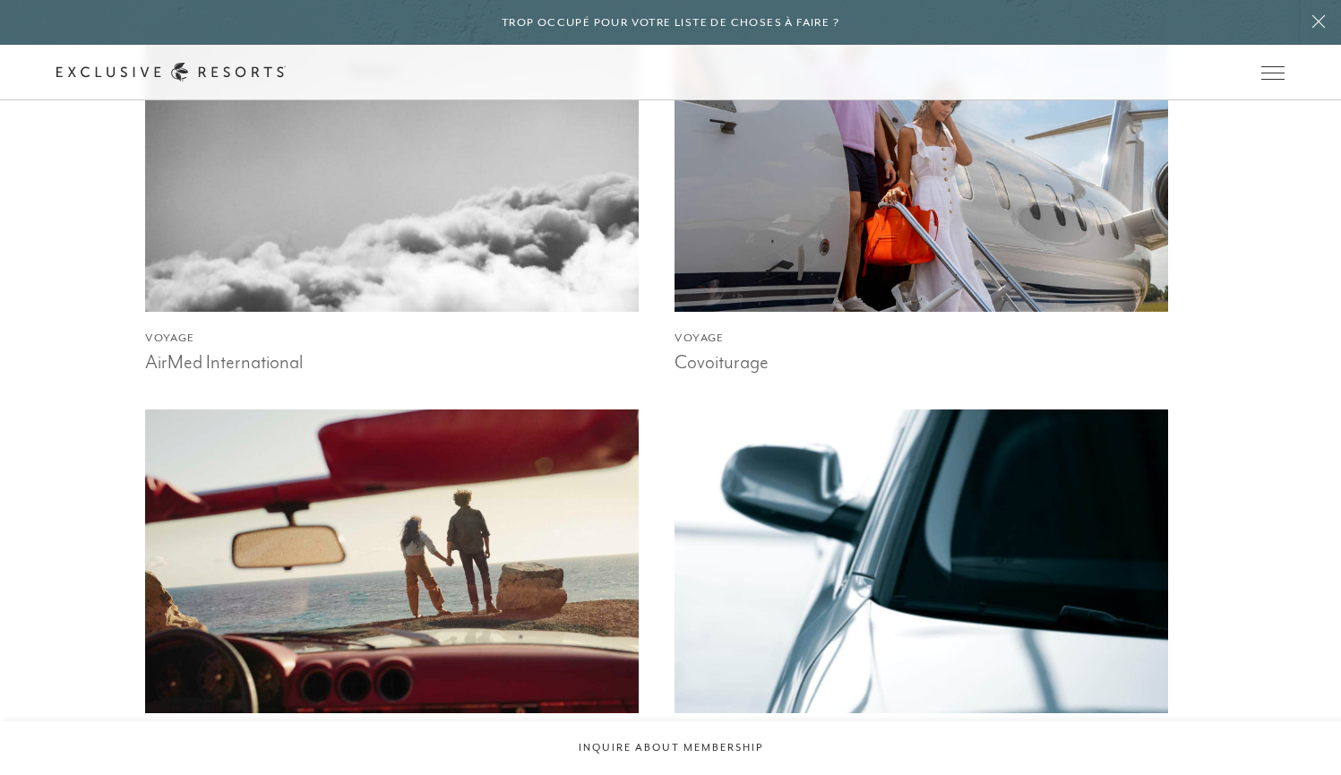
scroll to position [1854, 0]
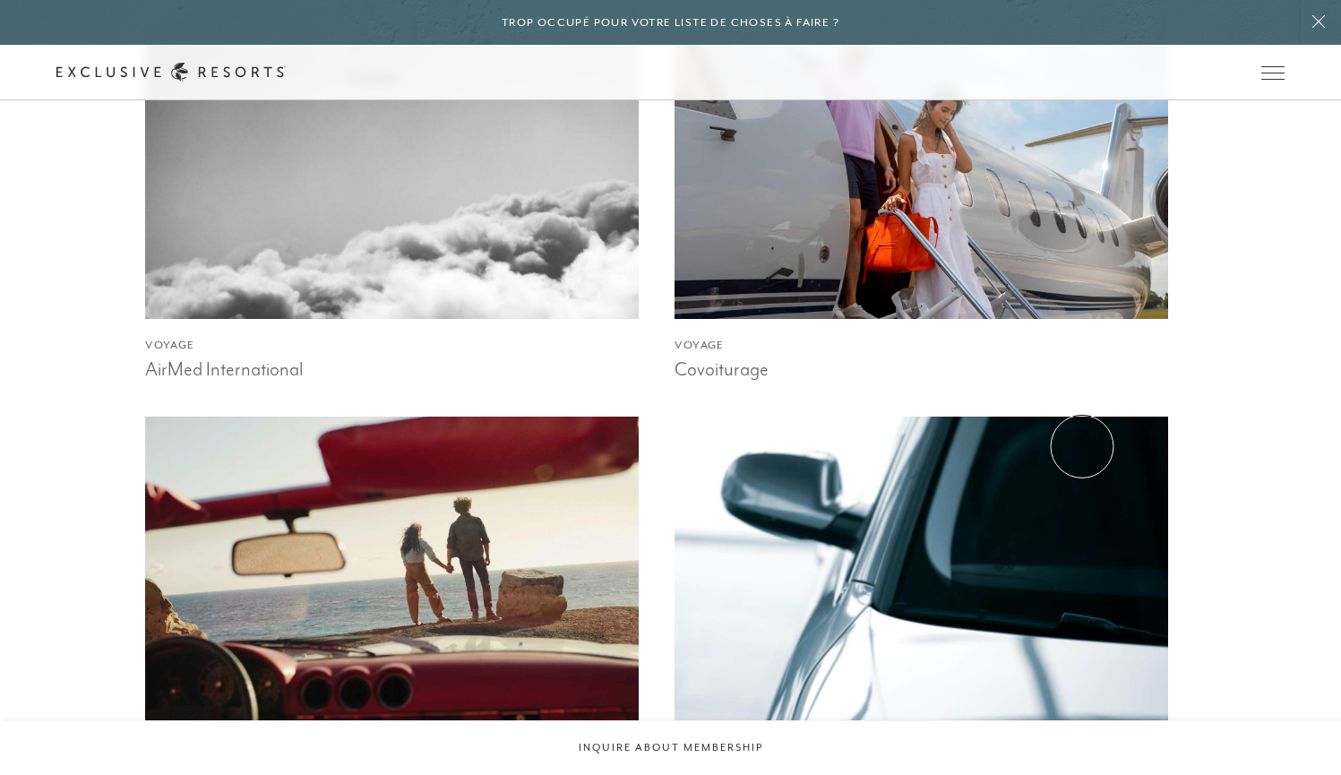
click at [1079, 446] on img at bounding box center [921, 568] width 543 height 334
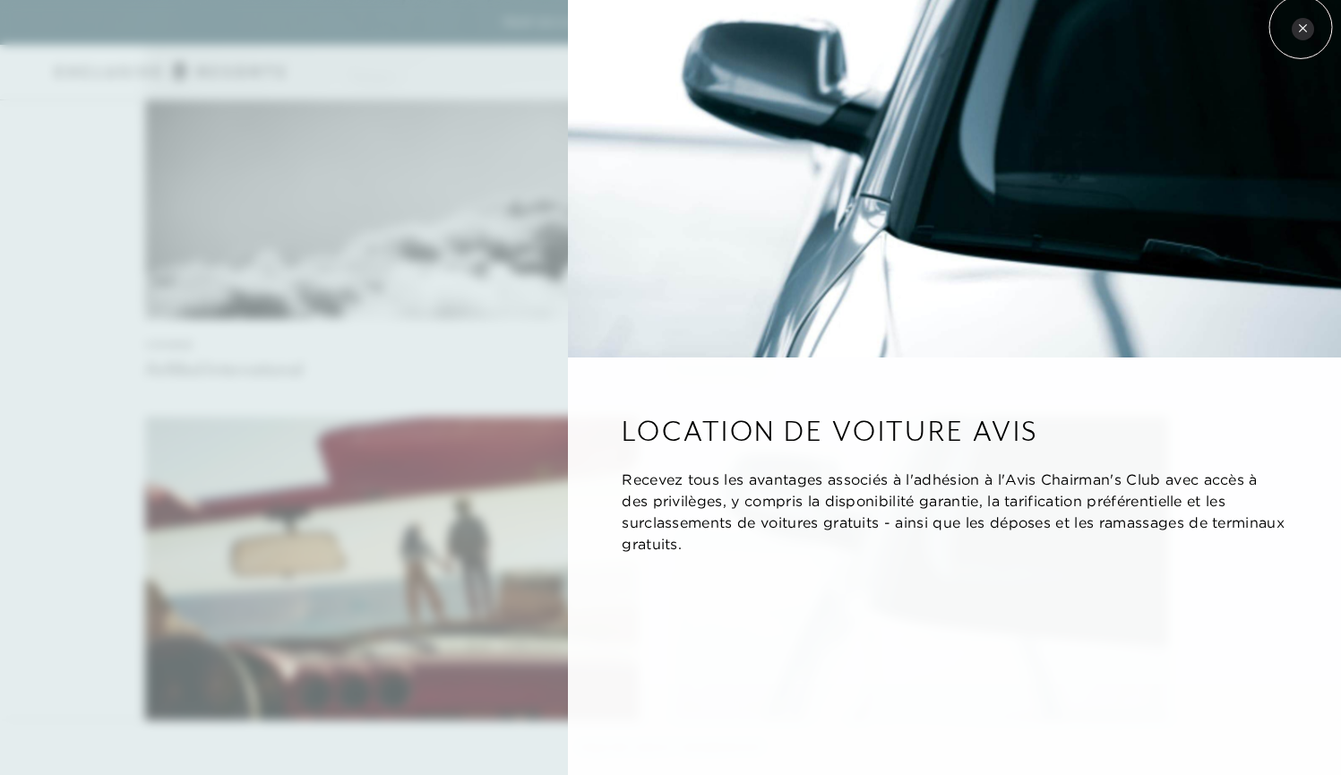
click at [1301, 27] on icon at bounding box center [1303, 28] width 10 height 10
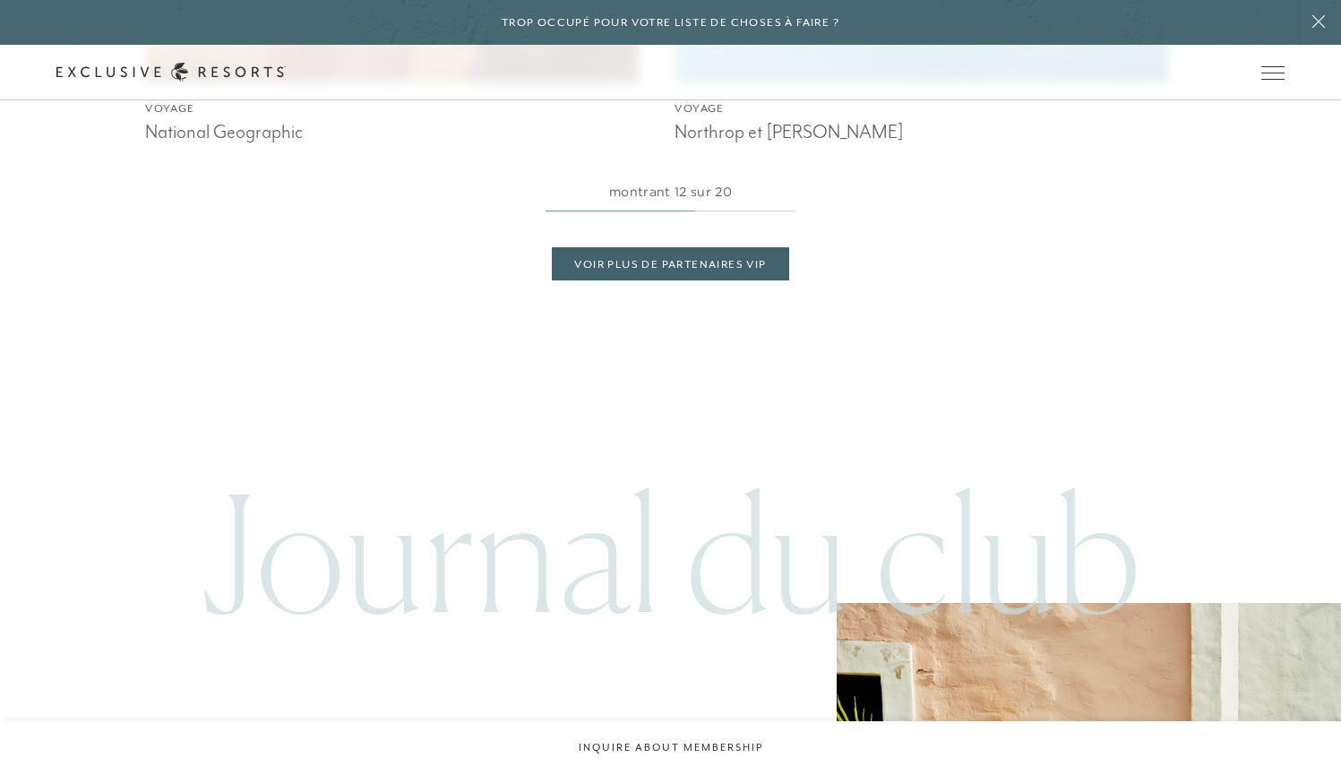
scroll to position [4026, 0]
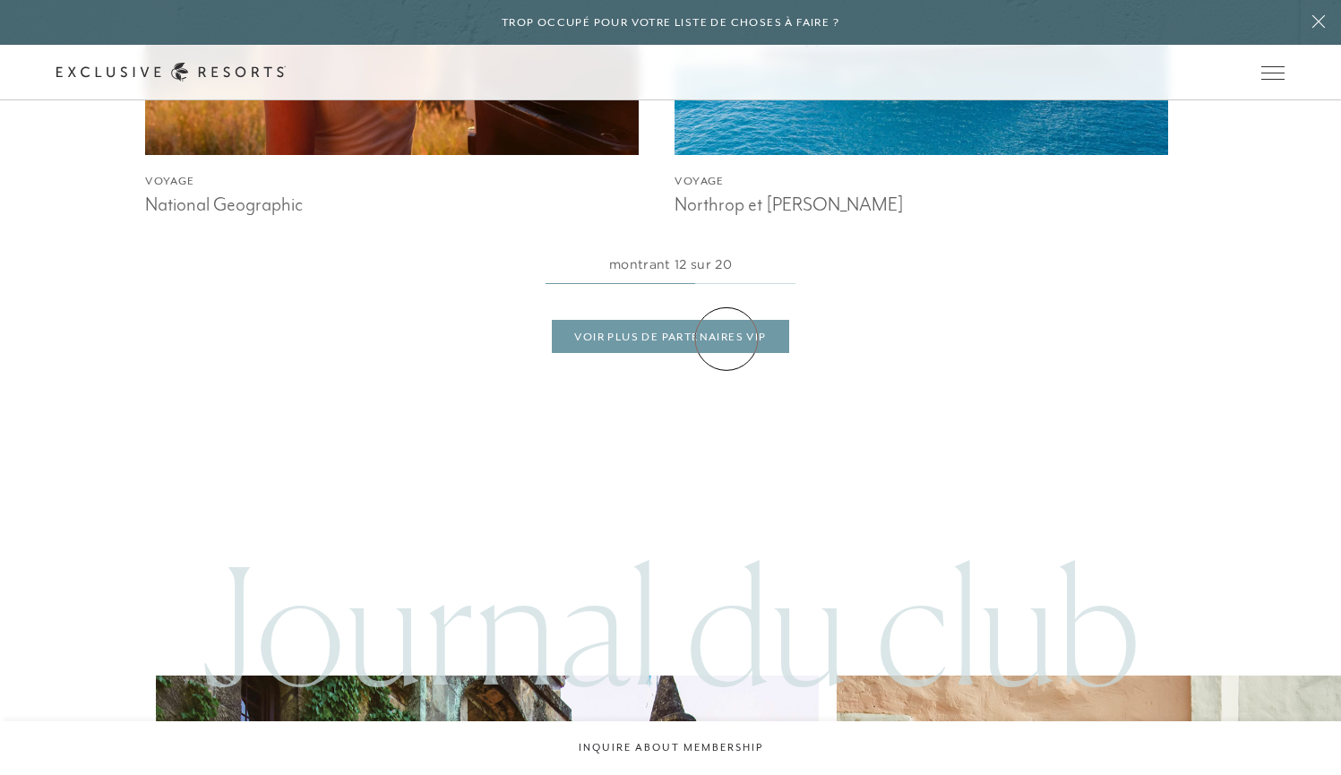
click at [726, 339] on link "VOIR PLUS DE PARTENAIRES VIP" at bounding box center [670, 337] width 236 height 34
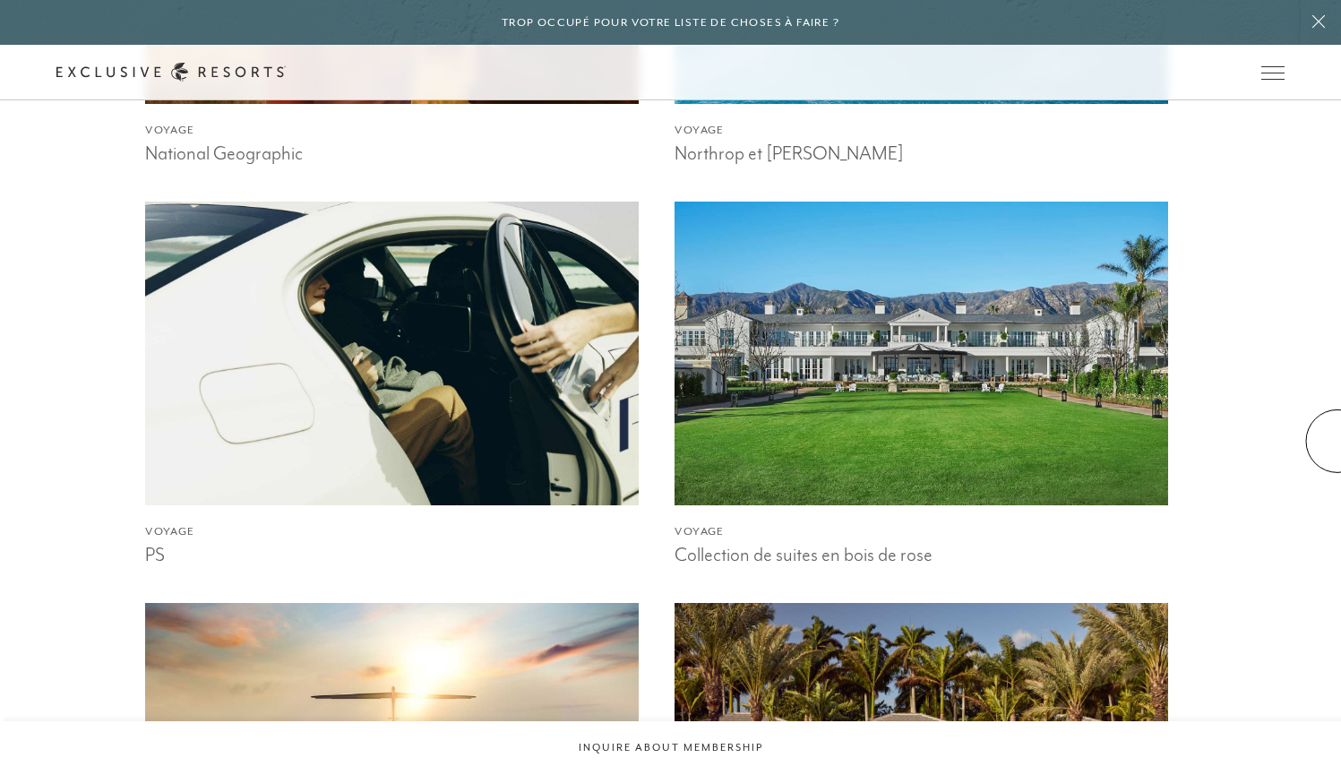
scroll to position [4085, 0]
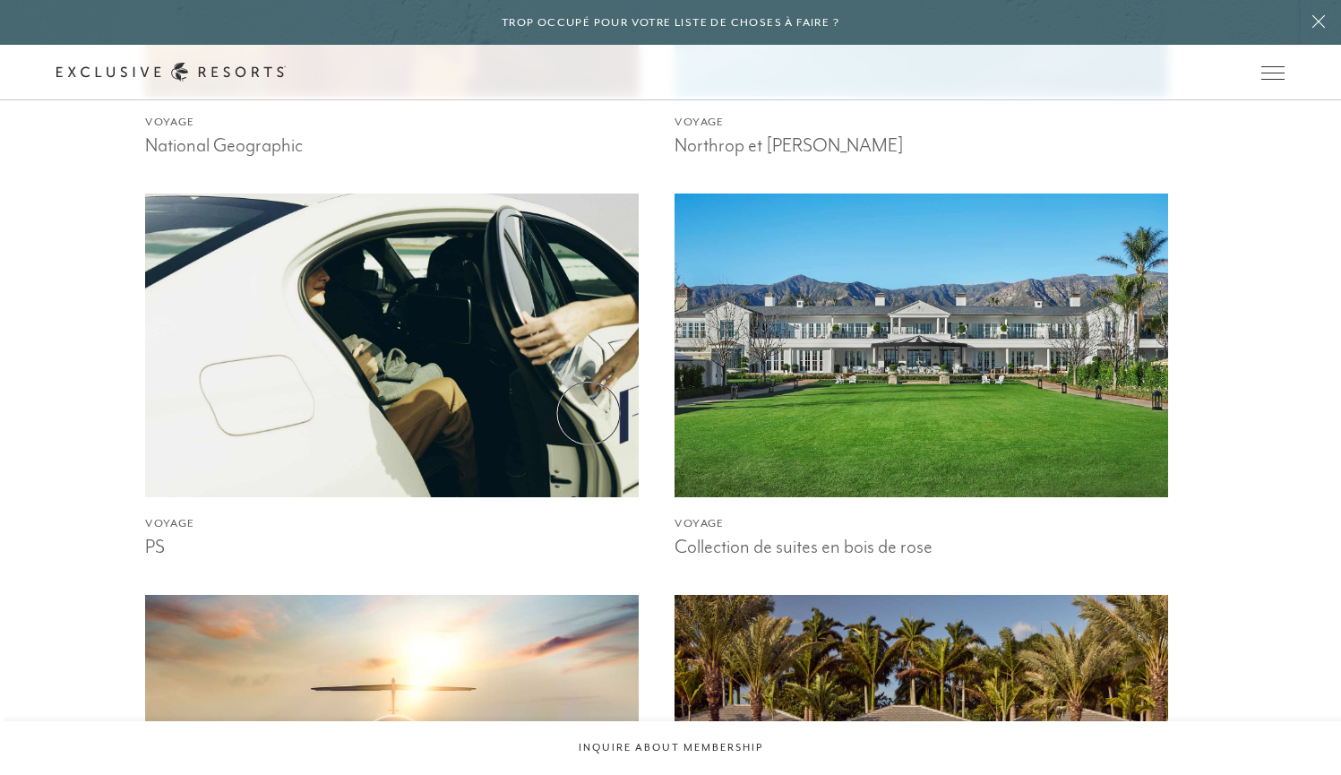
click at [589, 413] on img at bounding box center [392, 345] width 543 height 334
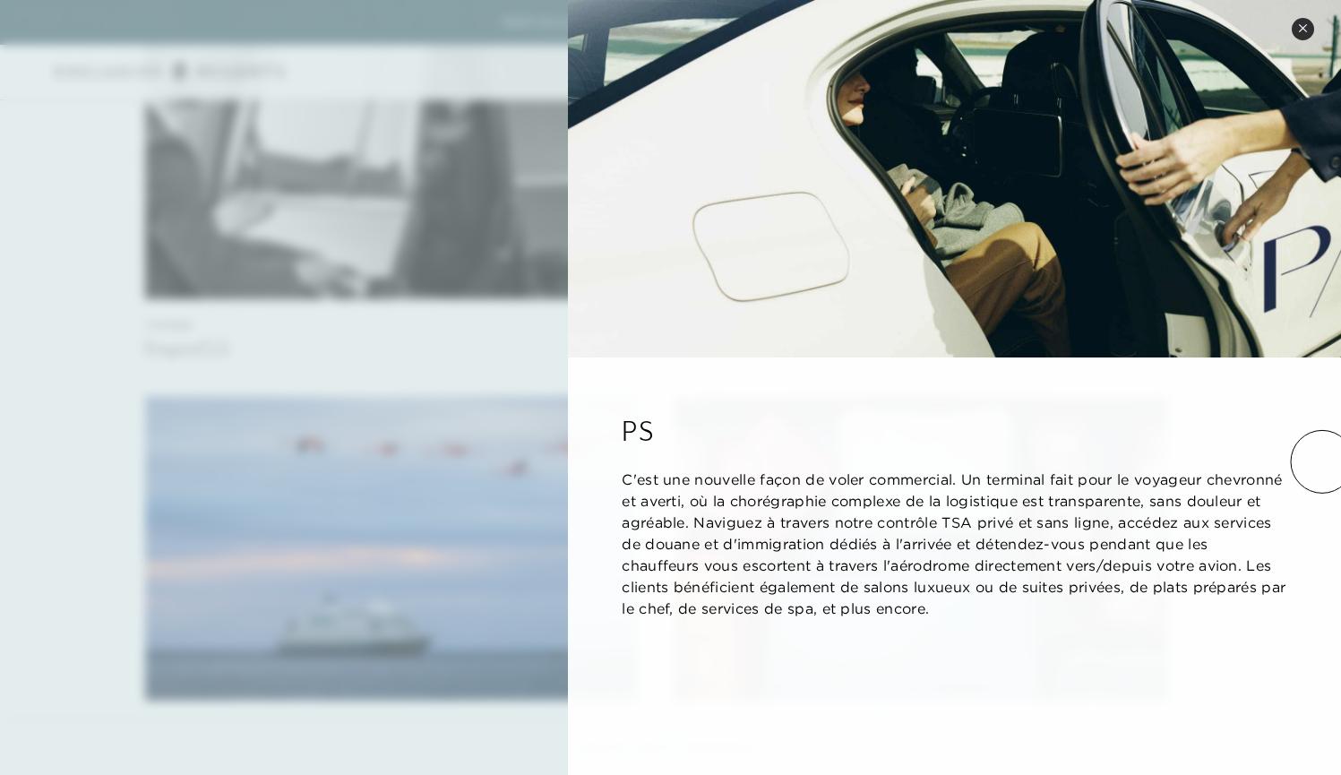
scroll to position [2960, 0]
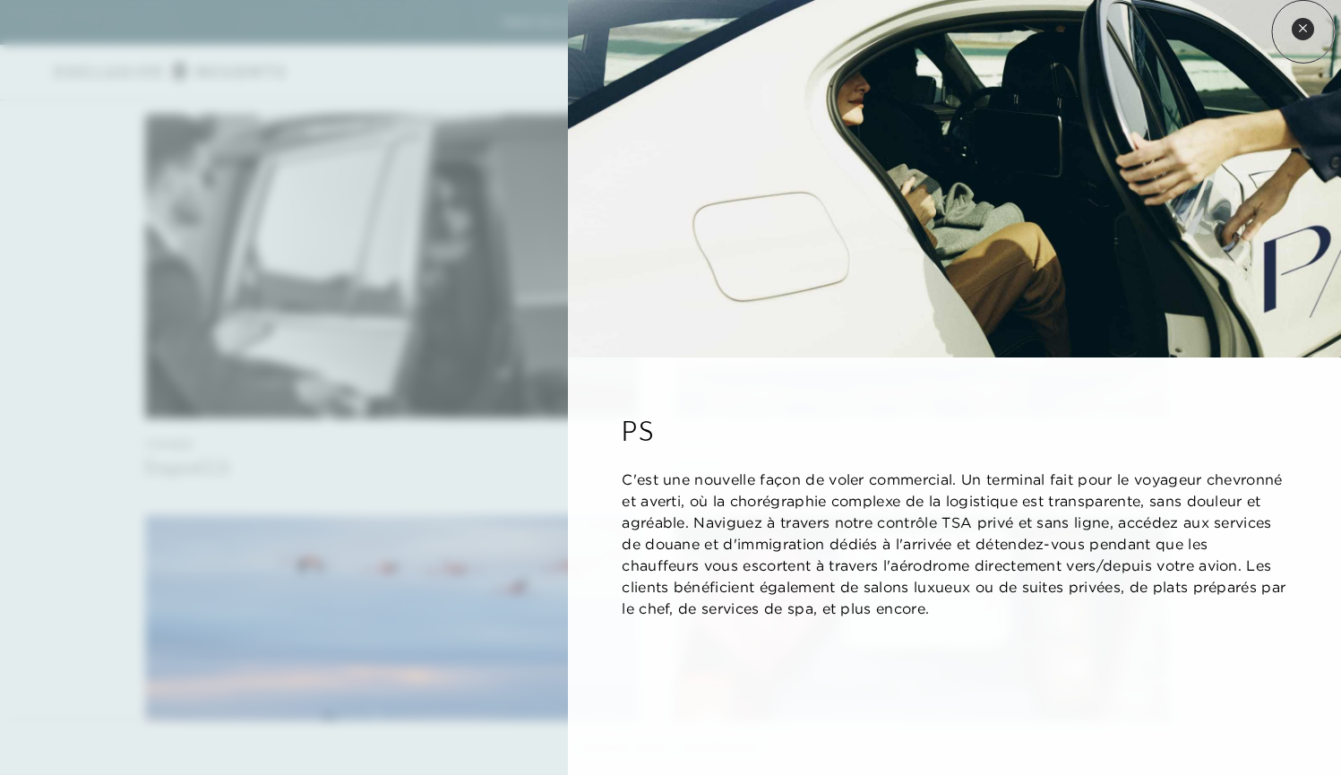
click at [1303, 31] on icon at bounding box center [1303, 28] width 10 height 10
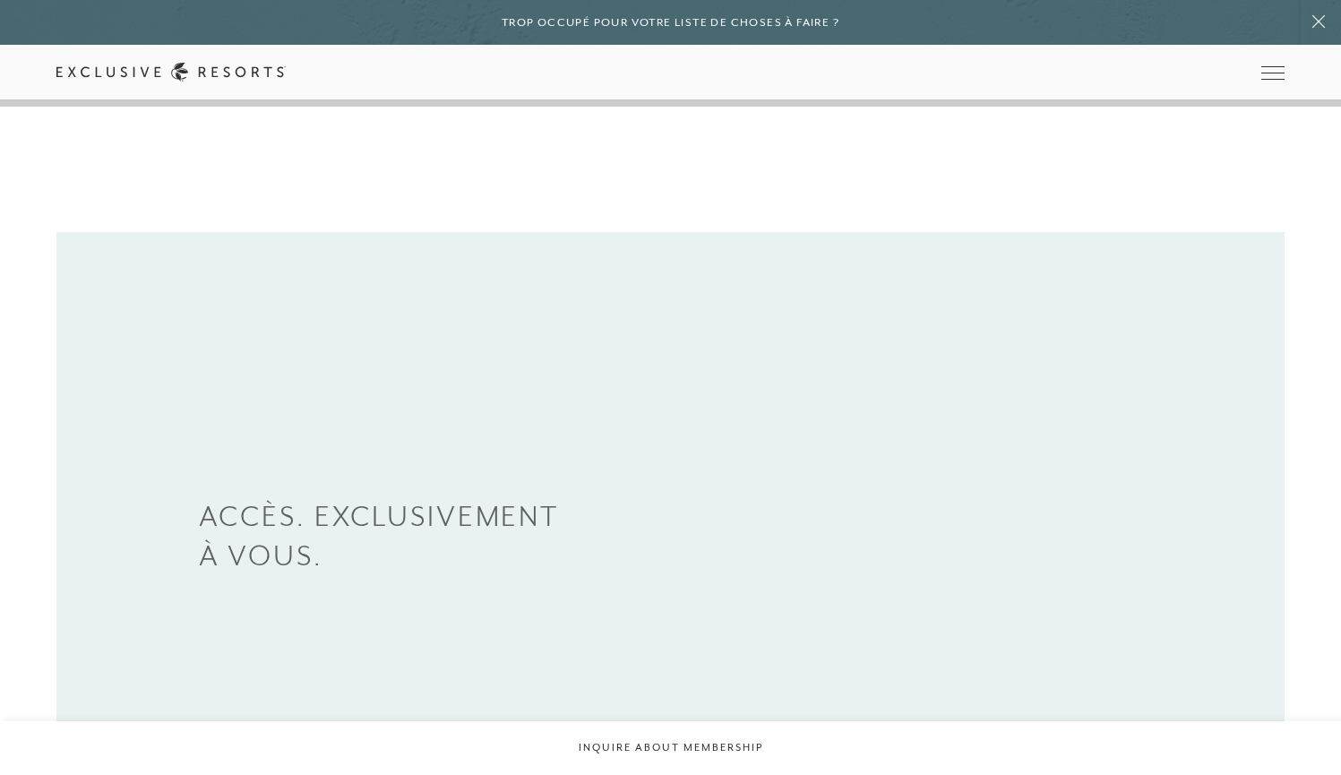
scroll to position [0, 0]
